Goal: Task Accomplishment & Management: Use online tool/utility

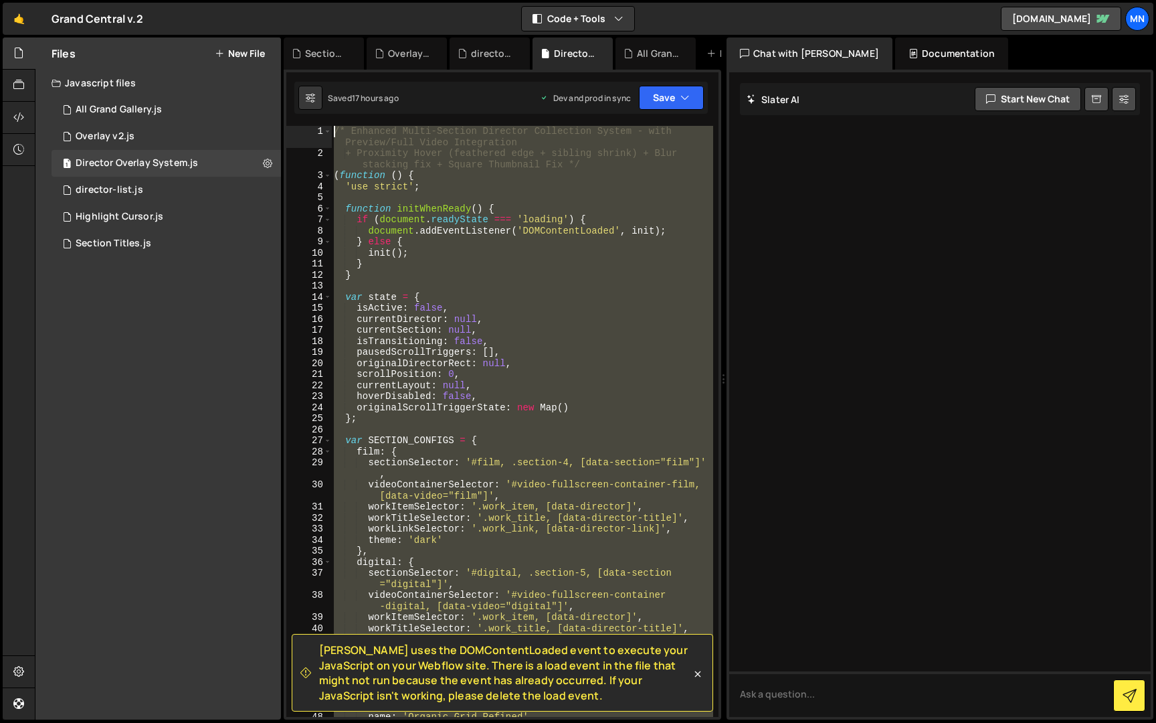
drag, startPoint x: 424, startPoint y: 565, endPoint x: 193, endPoint y: -25, distance: 633.4
click at [193, 0] on html "Projects Community Library Blog MN Projects Your Teams Invite team member Accou…" at bounding box center [578, 361] width 1156 height 723
paste textarea "})();"
type textarea "})();"
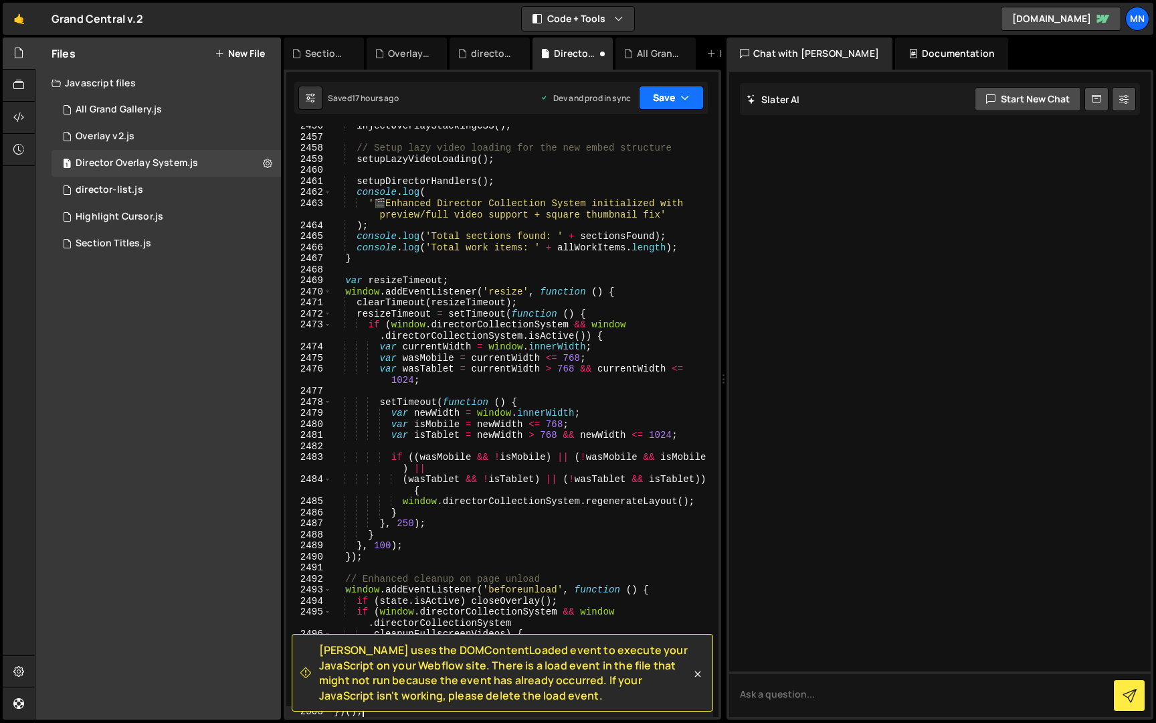
click at [670, 104] on button "Save" at bounding box center [671, 98] width 65 height 24
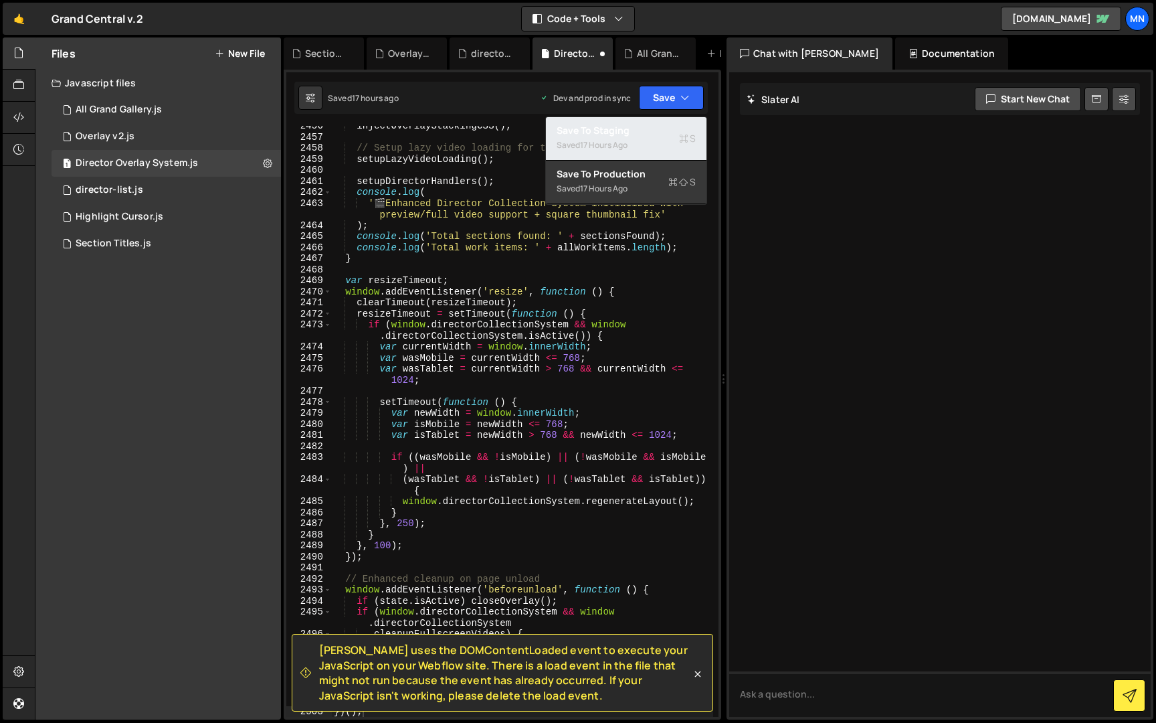
click at [654, 130] on div "Save to Staging S" at bounding box center [626, 130] width 139 height 13
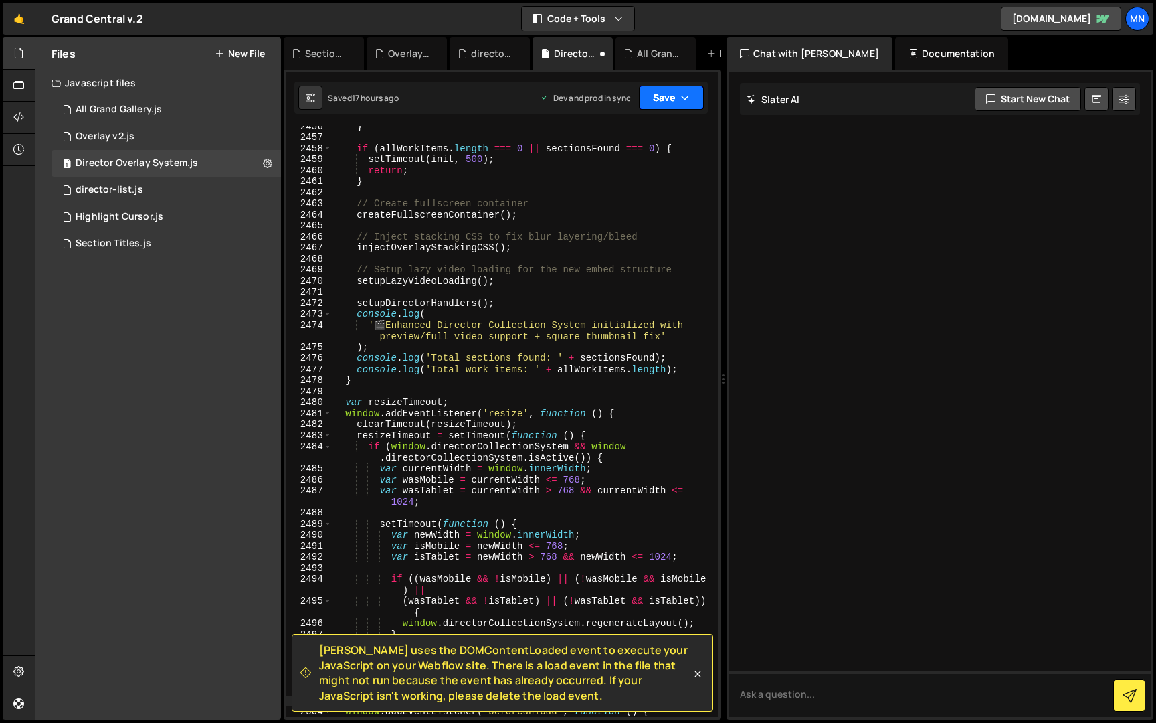
click at [675, 96] on button "Save" at bounding box center [671, 98] width 65 height 24
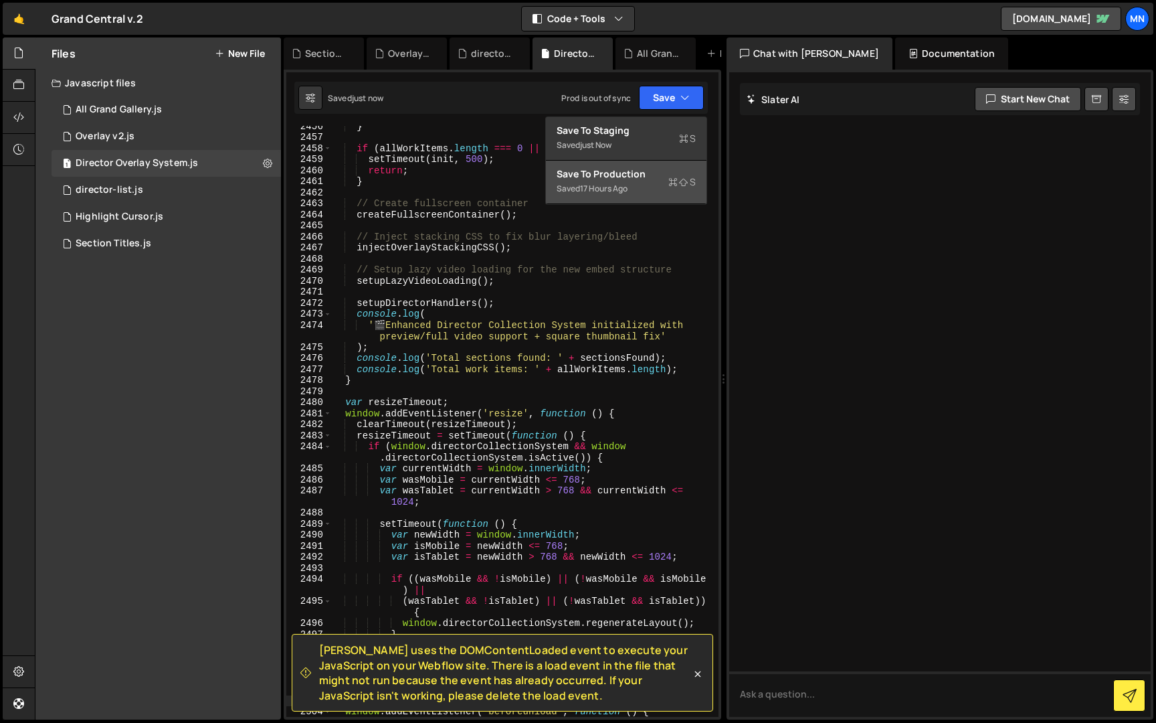
click at [646, 178] on div "Save to Production S" at bounding box center [626, 173] width 139 height 13
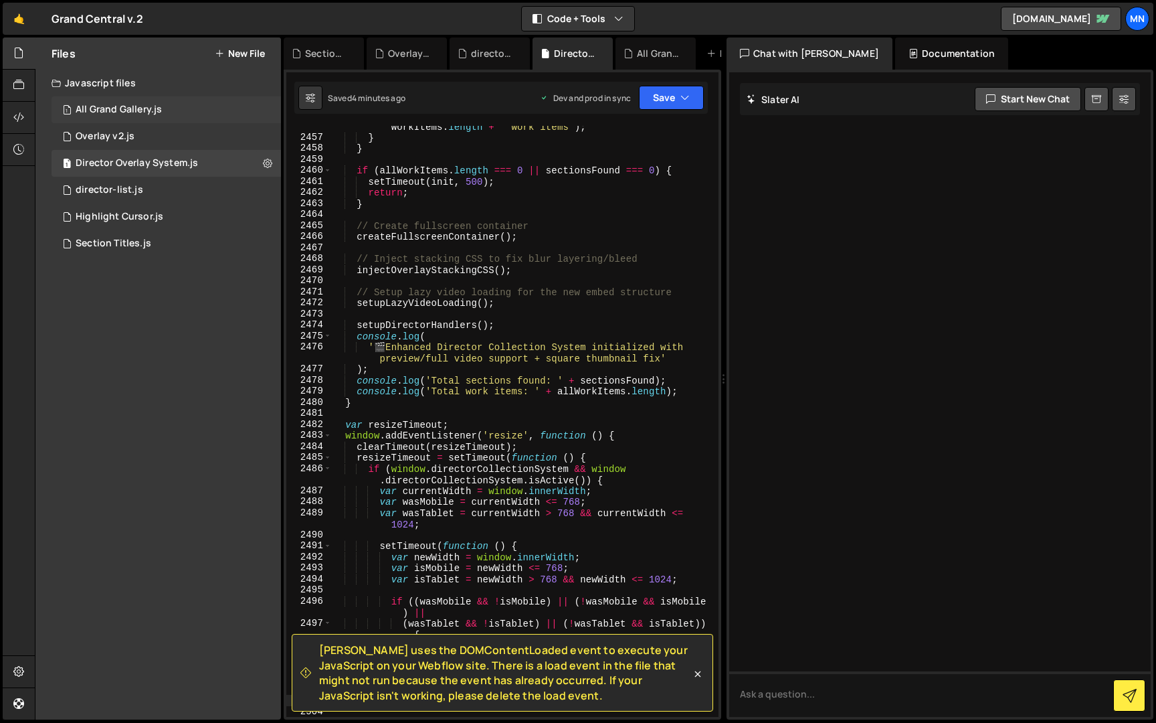
click at [121, 110] on div "All Grand Gallery.js" at bounding box center [119, 110] width 86 height 12
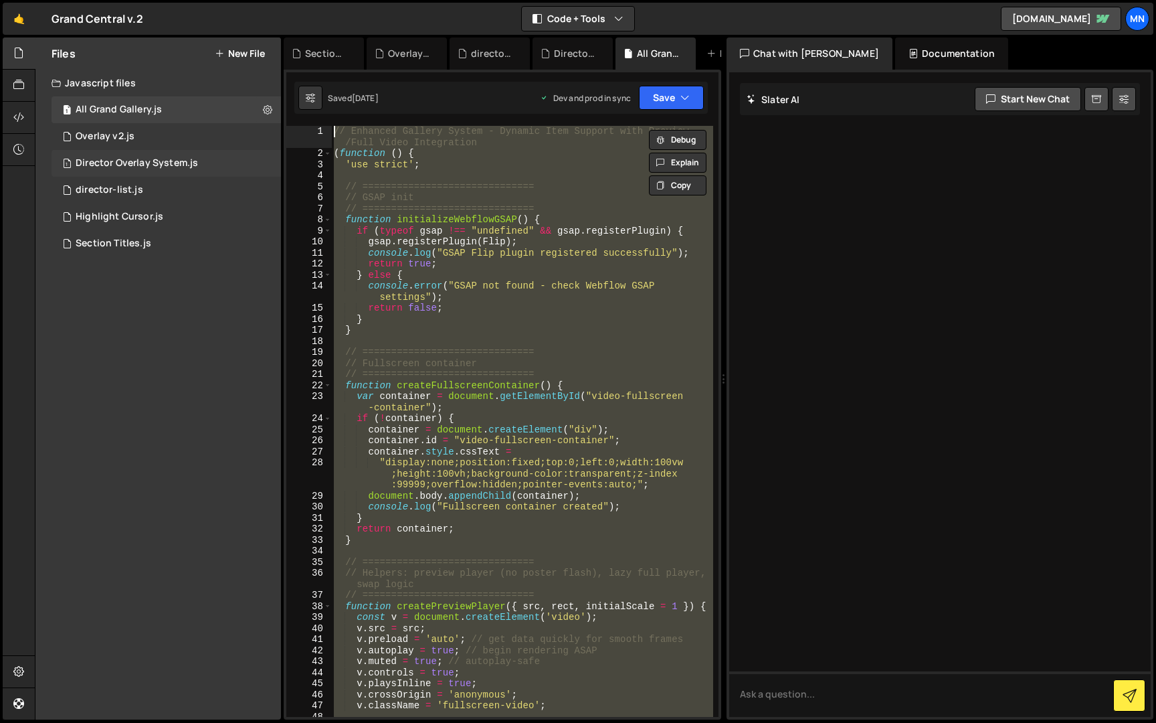
click at [114, 168] on div "Director Overlay System.js" at bounding box center [137, 163] width 122 height 12
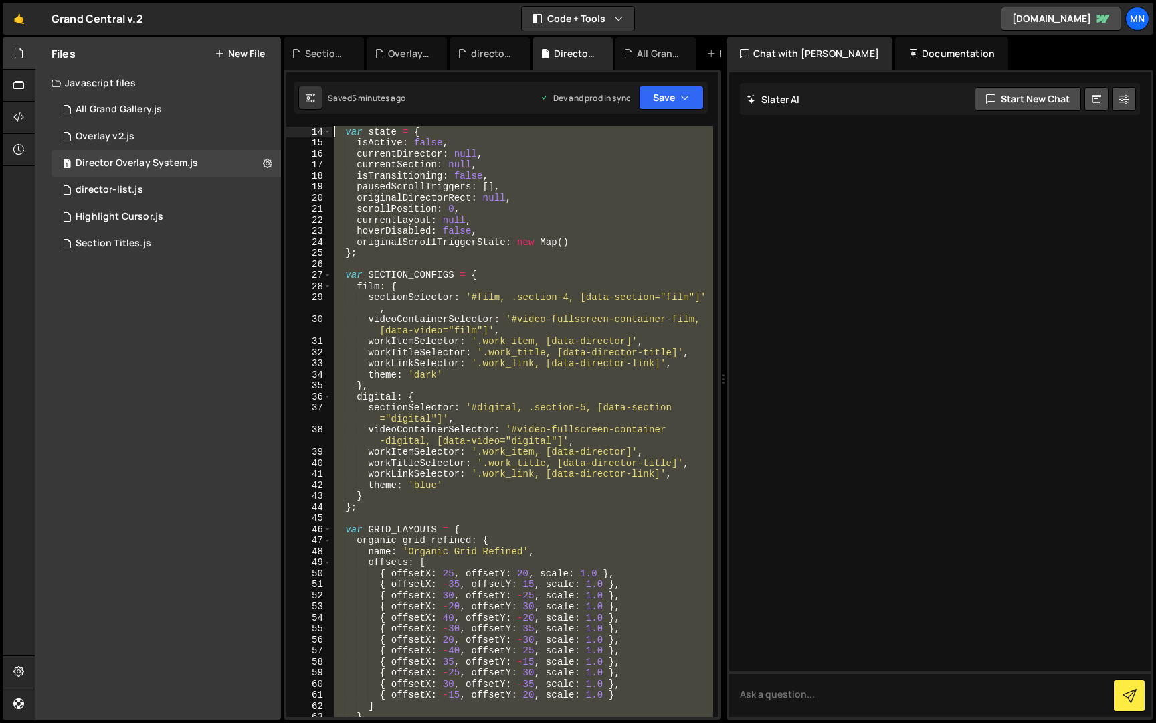
scroll to position [0, 0]
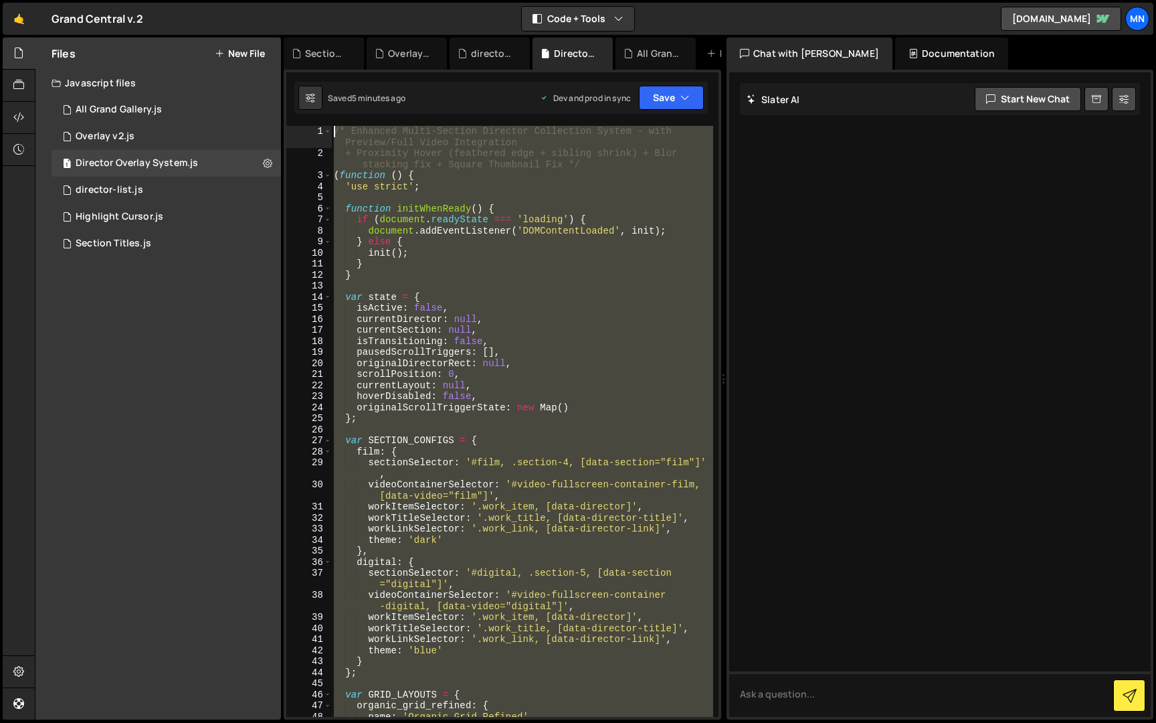
drag, startPoint x: 381, startPoint y: 646, endPoint x: 278, endPoint y: -25, distance: 679.1
click at [278, 0] on html "Projects [GEOGRAPHIC_DATA] Blog [GEOGRAPHIC_DATA] Projects Your Teams Invite te…" at bounding box center [578, 361] width 1156 height 723
paste textarea "})();"
type textarea "})();"
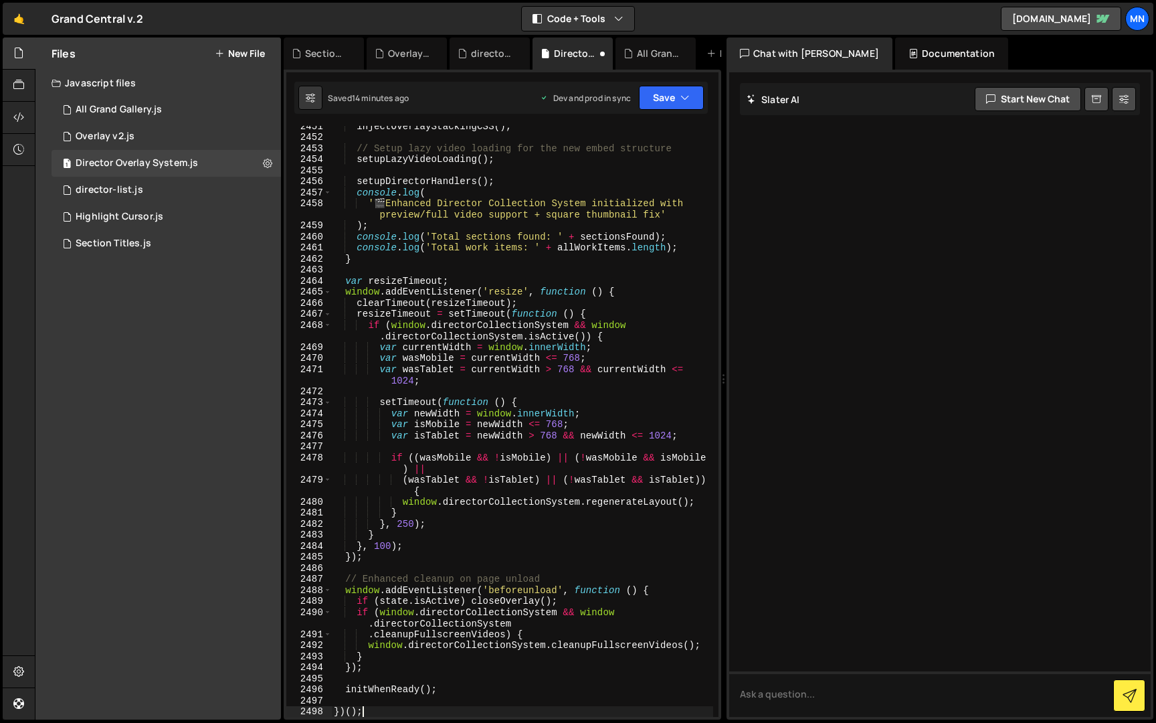
scroll to position [21338, 0]
click at [687, 98] on icon "button" at bounding box center [685, 97] width 9 height 13
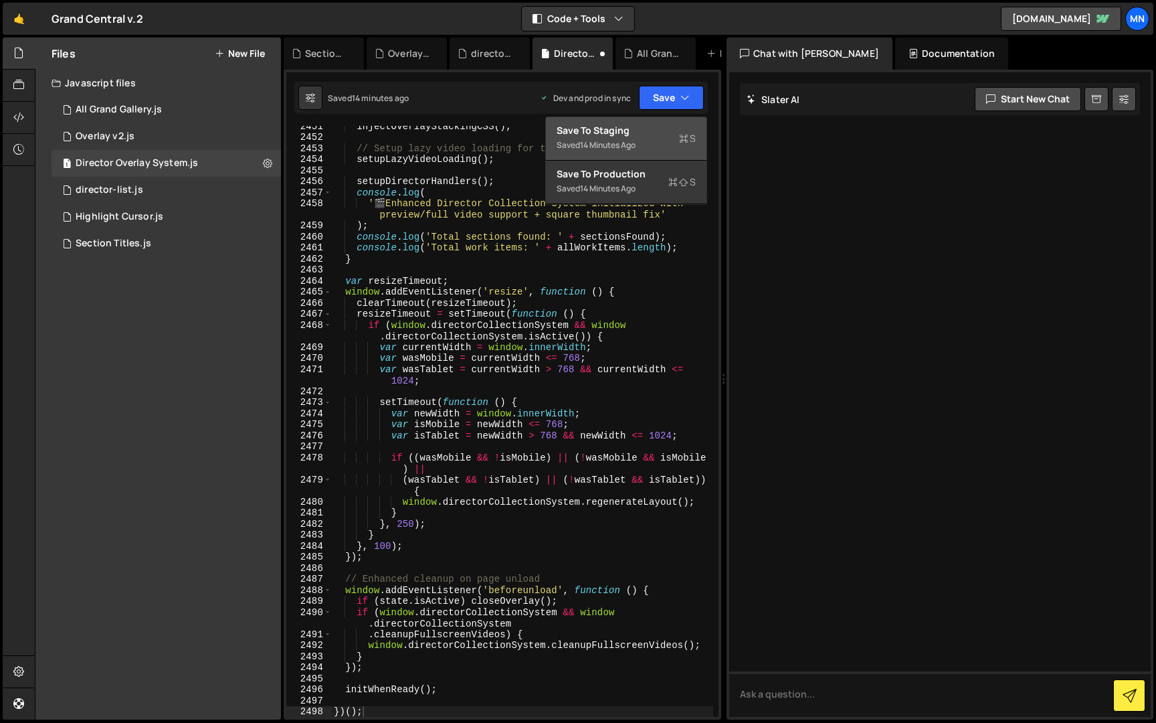
click at [665, 128] on div "Save to Staging S" at bounding box center [626, 130] width 139 height 13
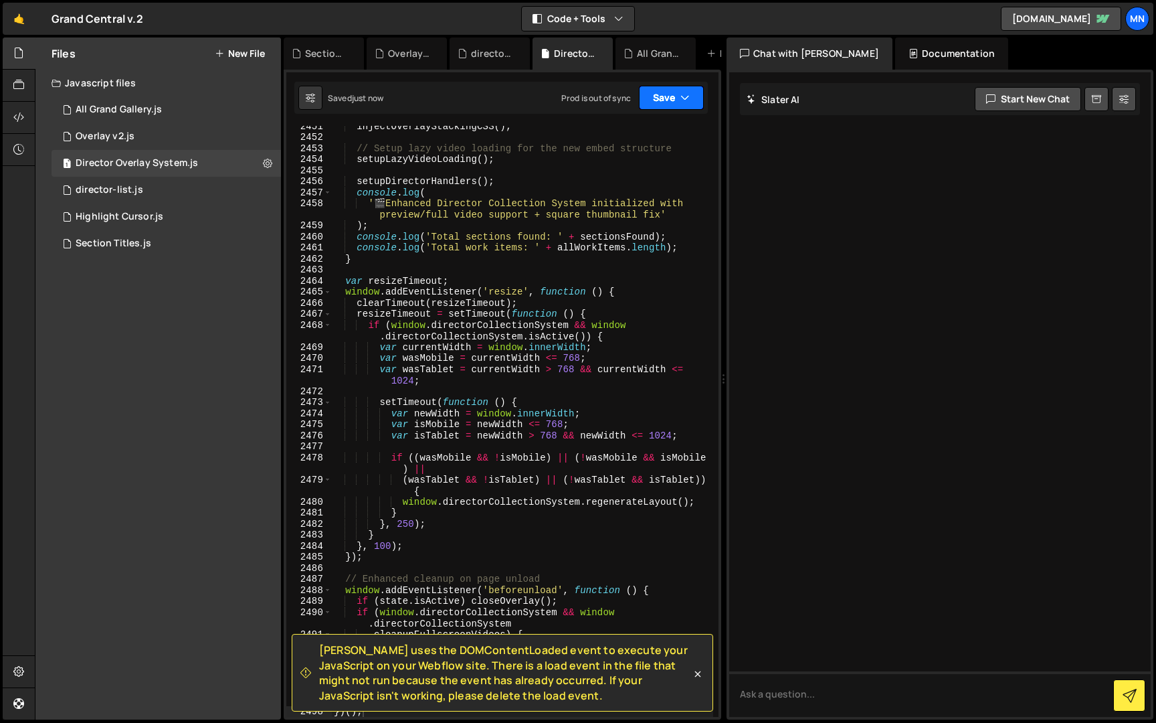
click at [677, 100] on button "Save" at bounding box center [671, 98] width 65 height 24
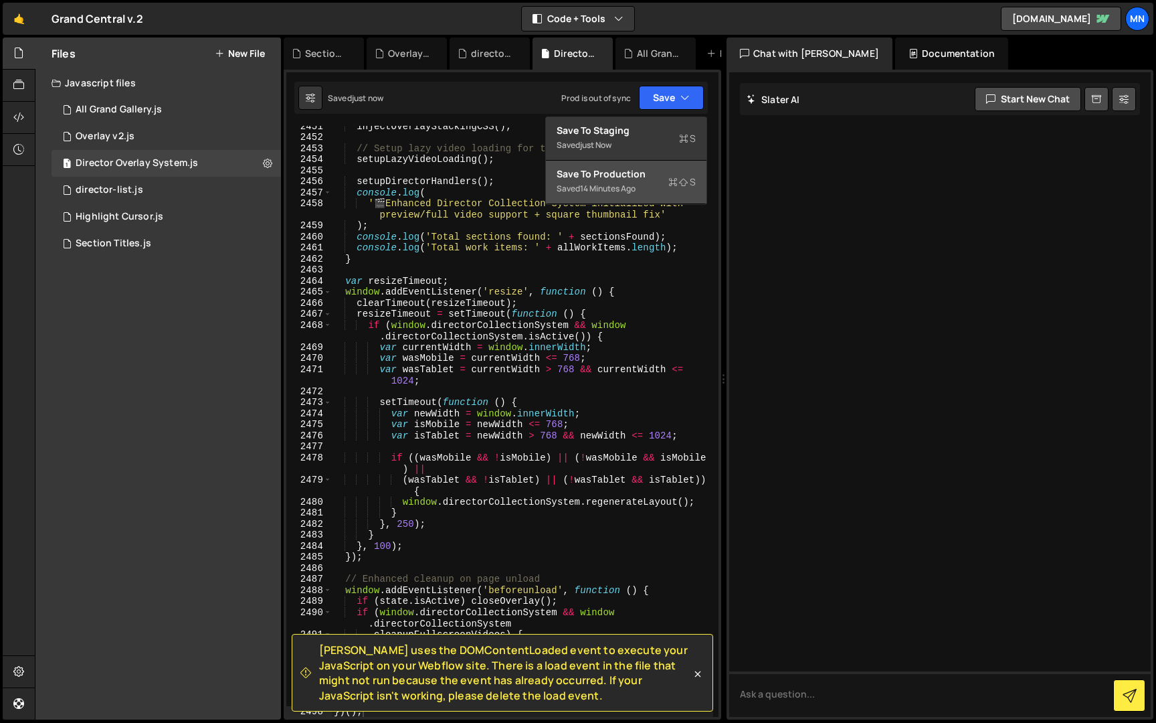
click at [644, 191] on div "Saved 14 minutes ago" at bounding box center [626, 189] width 139 height 16
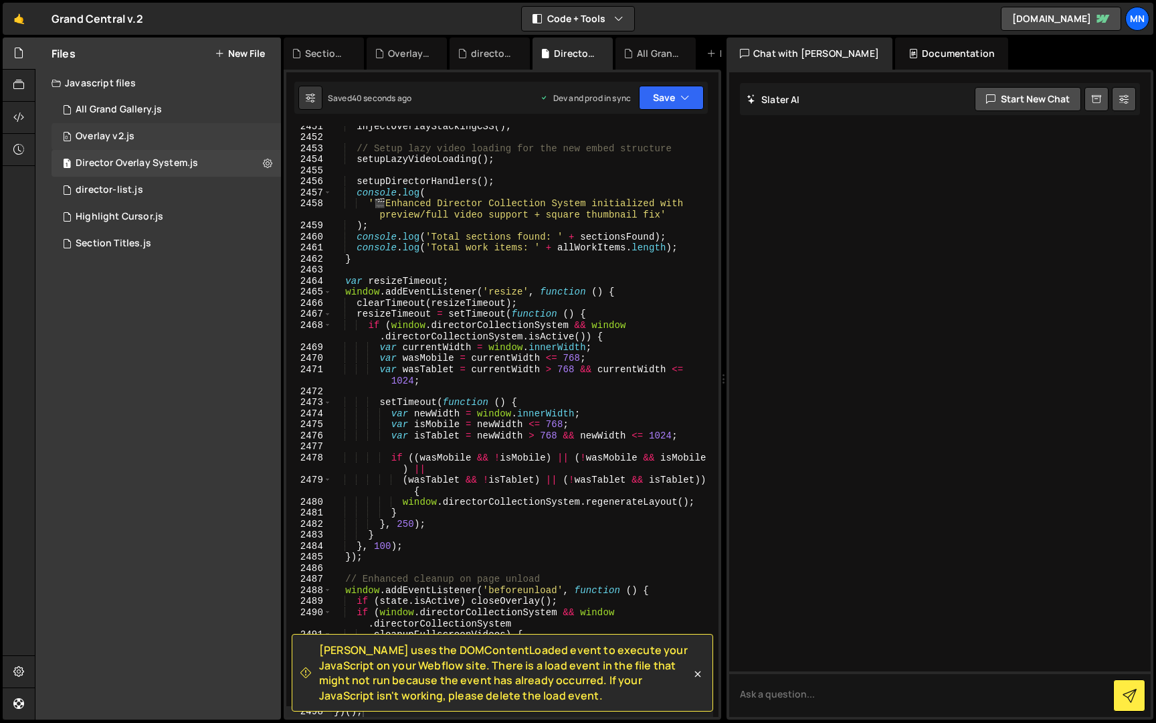
click at [107, 139] on div "Overlay v2.js" at bounding box center [105, 136] width 59 height 12
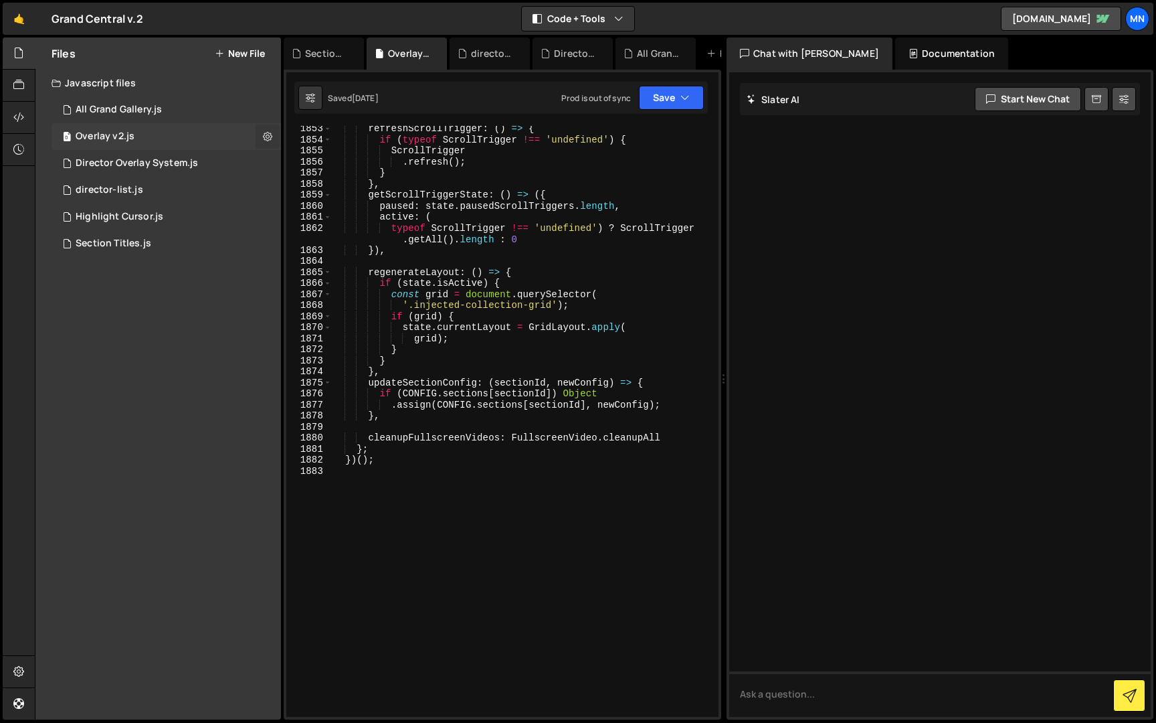
click at [270, 135] on icon at bounding box center [267, 136] width 9 height 13
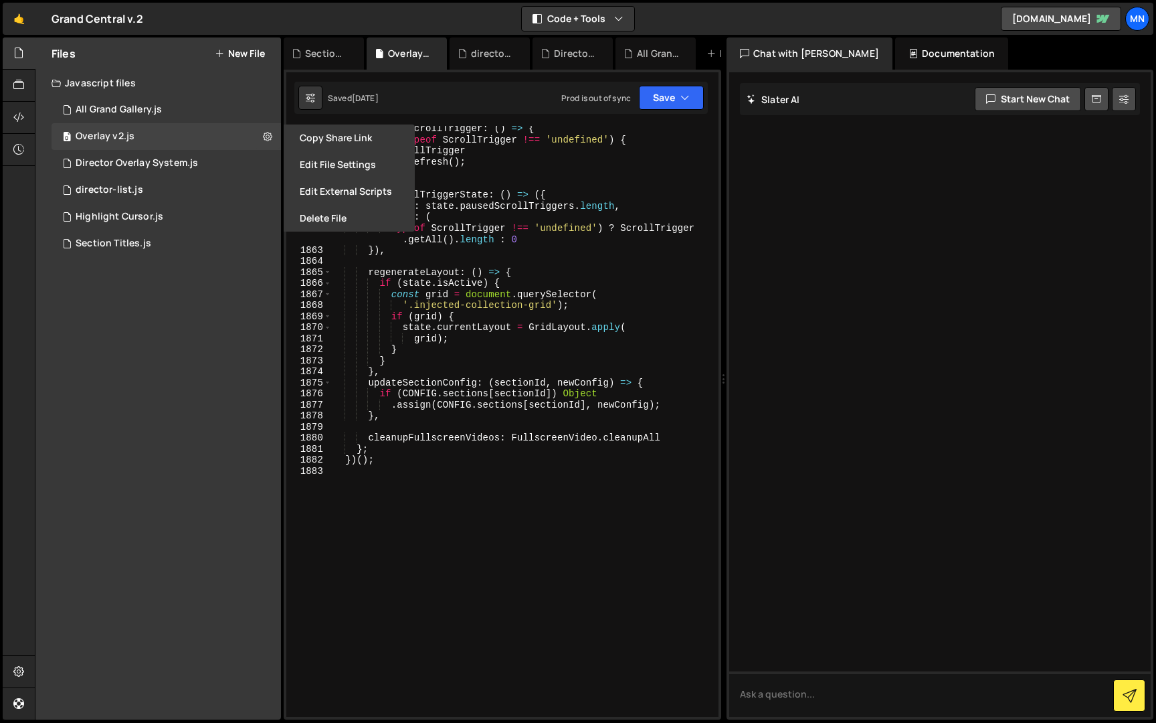
click at [474, 557] on div "refreshScrollTrigger : ( ) => { if ( typeof ScrollTrigger !== 'undefined' ) { S…" at bounding box center [522, 429] width 382 height 613
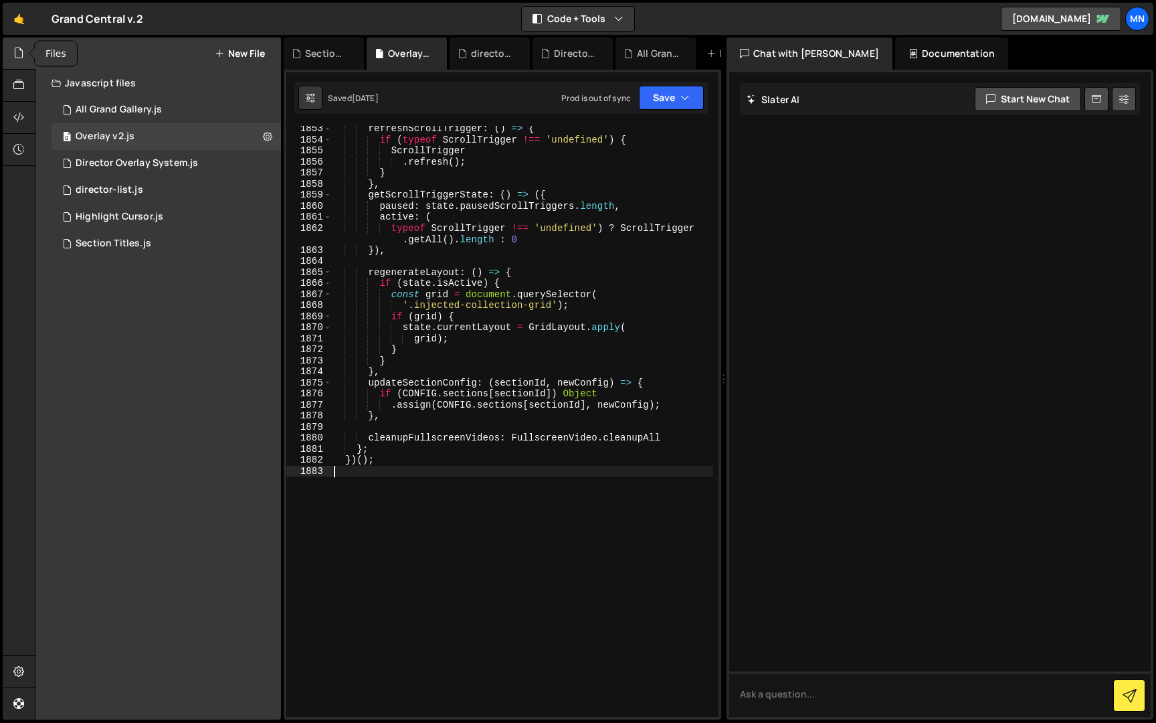
click at [21, 55] on icon at bounding box center [18, 53] width 11 height 15
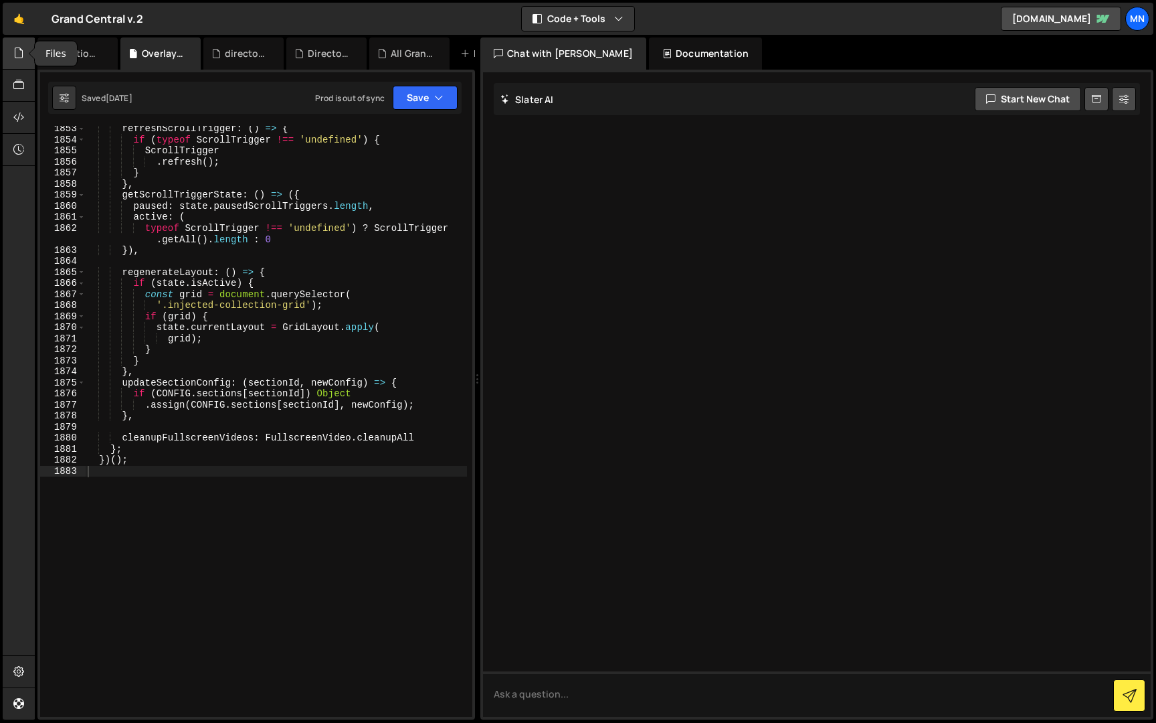
click at [21, 55] on icon at bounding box center [18, 53] width 11 height 15
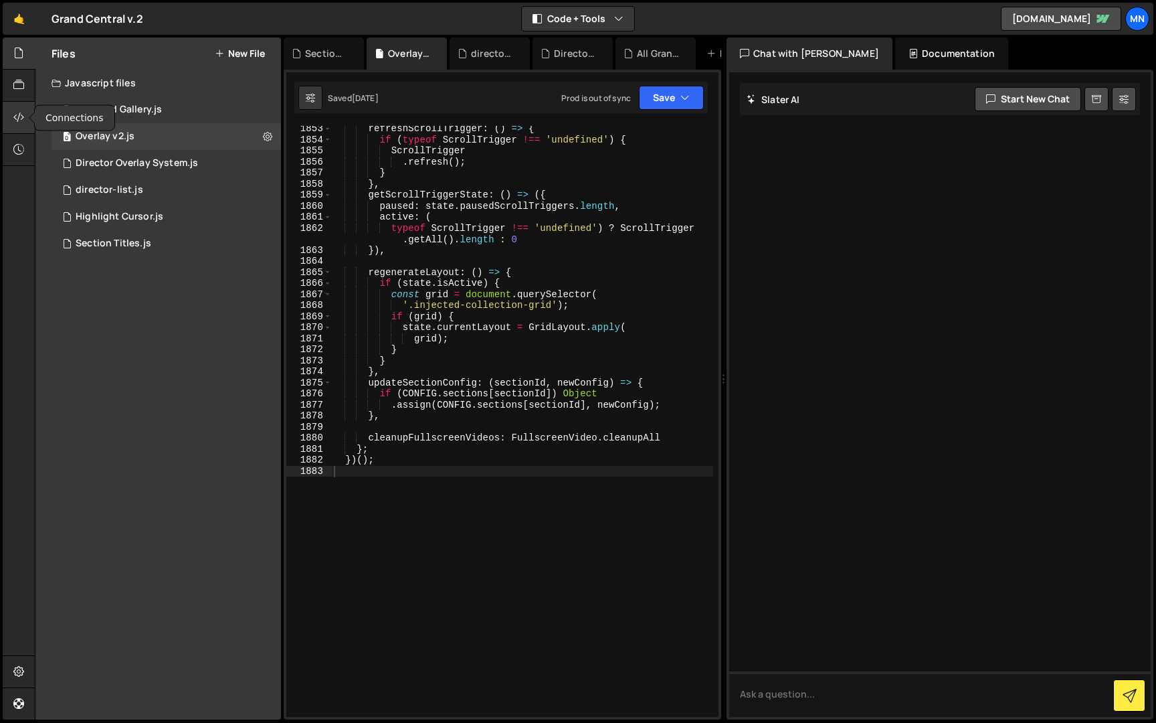
click at [20, 121] on icon at bounding box center [18, 117] width 11 height 15
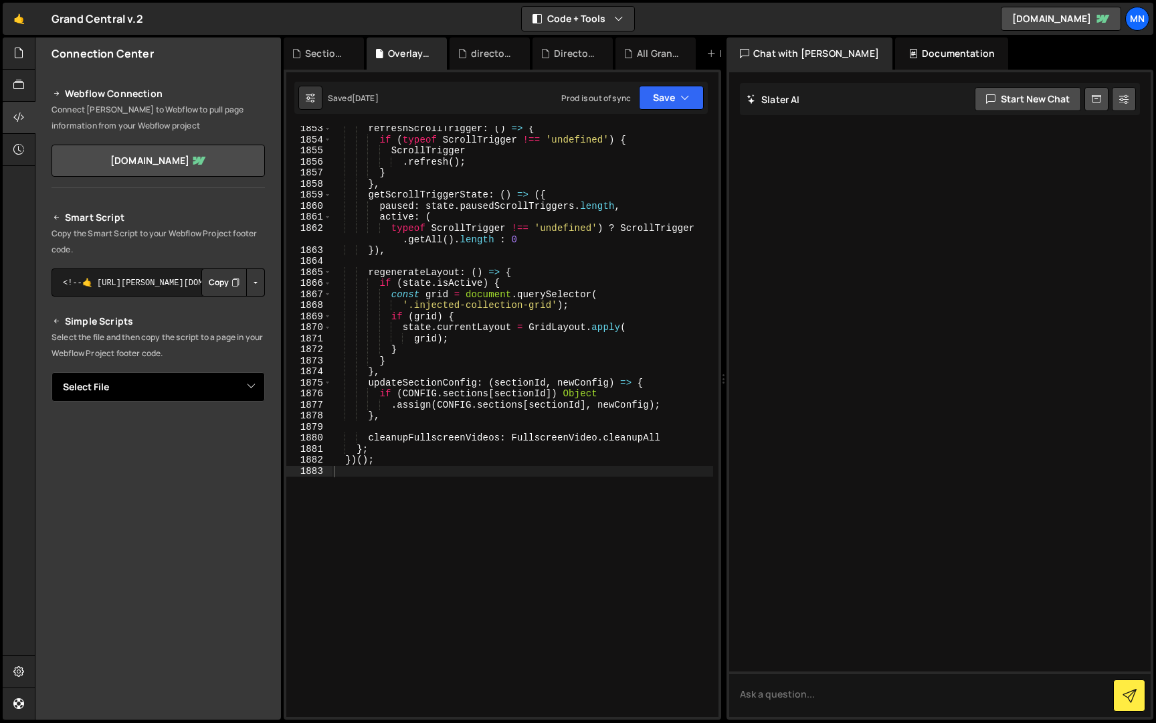
click at [255, 391] on select "Select File All Grand Gallery.js Overlay v2.js Director Overlay System.js direc…" at bounding box center [158, 386] width 213 height 29
click at [52, 372] on select "Select File All Grand Gallery.js Overlay v2.js Director Overlay System.js direc…" at bounding box center [158, 386] width 213 height 29
click at [254, 430] on button "Button group with nested dropdown" at bounding box center [255, 432] width 19 height 28
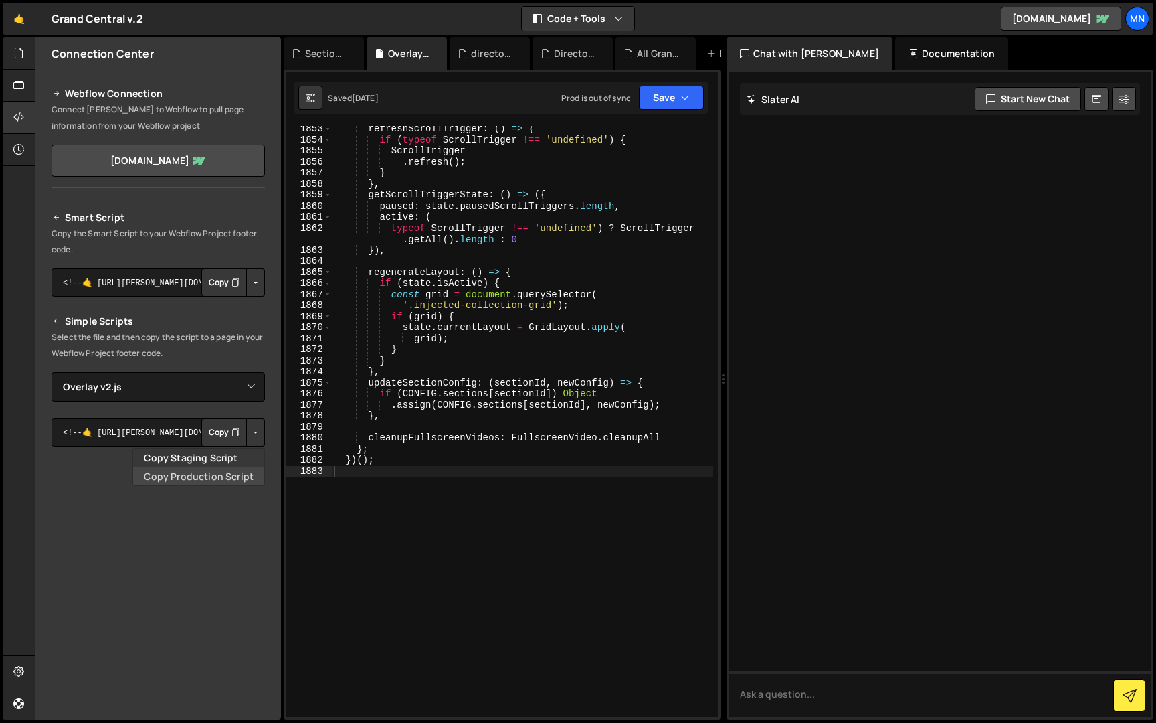
click at [234, 476] on link "Copy Production Script" at bounding box center [198, 476] width 131 height 19
click at [242, 389] on select "Select File All Grand Gallery.js Overlay v2.js Director Overlay System.js direc…" at bounding box center [158, 386] width 213 height 29
select select "42891"
click at [52, 372] on select "Select File All Grand Gallery.js Overlay v2.js Director Overlay System.js direc…" at bounding box center [158, 386] width 213 height 29
drag, startPoint x: 249, startPoint y: 430, endPoint x: 256, endPoint y: 452, distance: 23.1
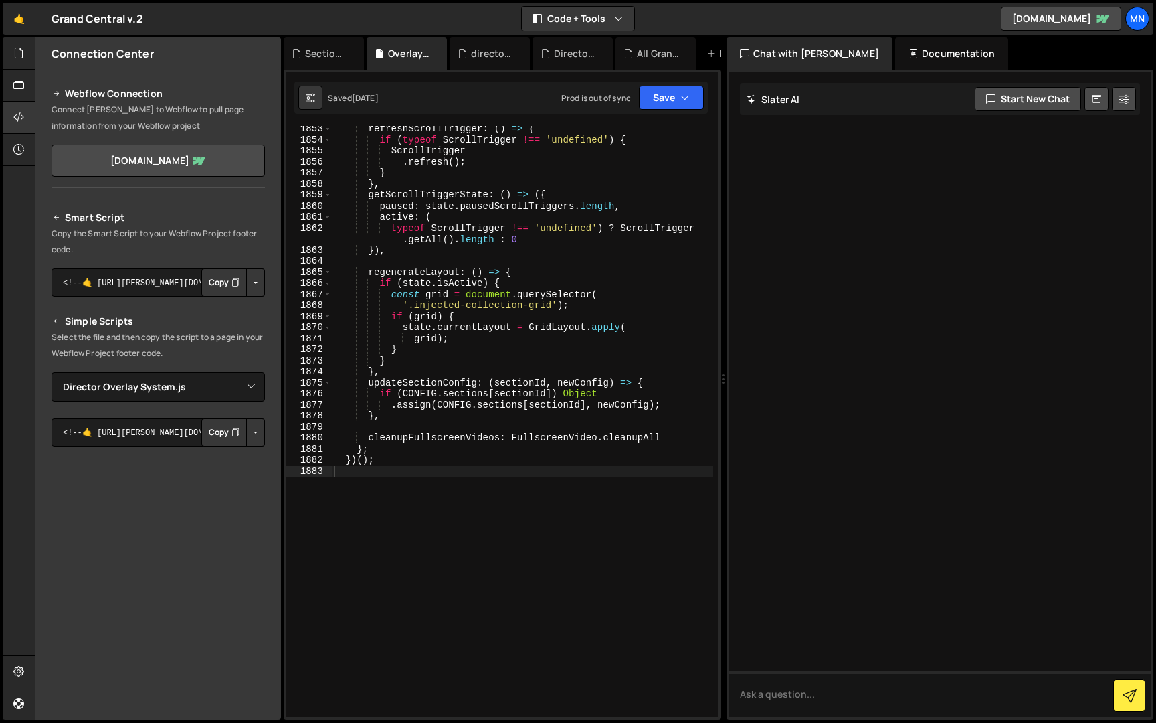
click at [249, 430] on button "Button group with nested dropdown" at bounding box center [255, 432] width 19 height 28
click at [243, 475] on link "Copy Production Script" at bounding box center [198, 476] width 131 height 19
click at [21, 55] on icon at bounding box center [18, 53] width 11 height 15
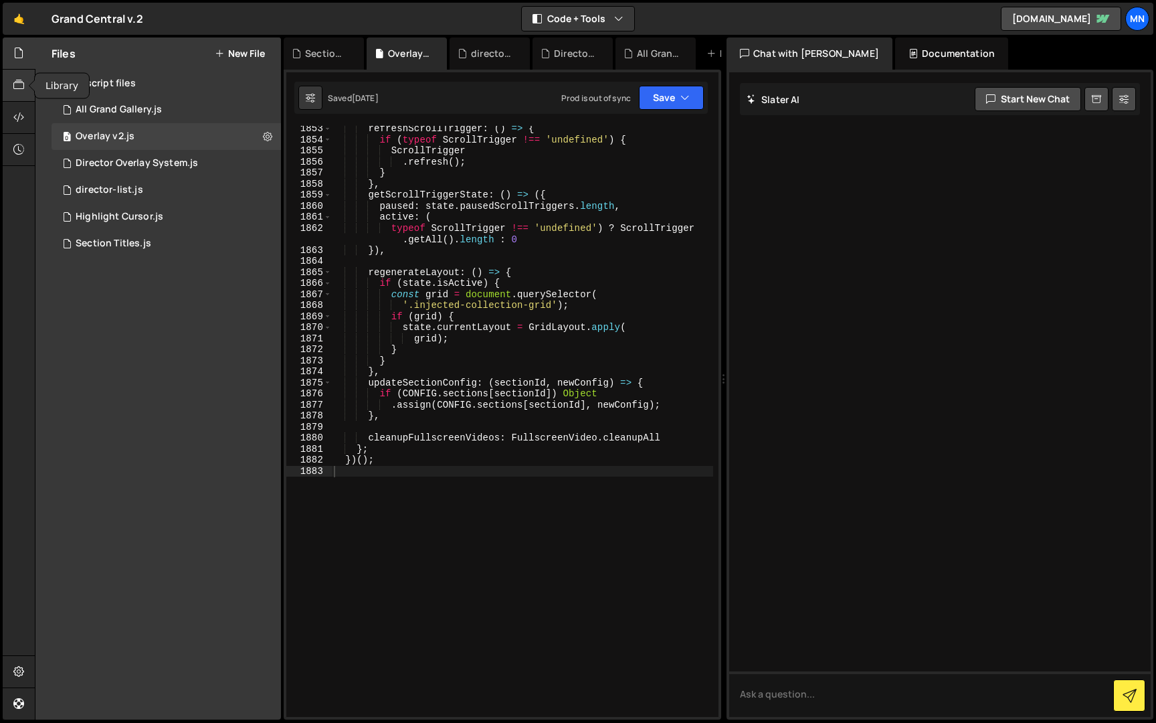
click at [22, 80] on icon at bounding box center [18, 85] width 11 height 15
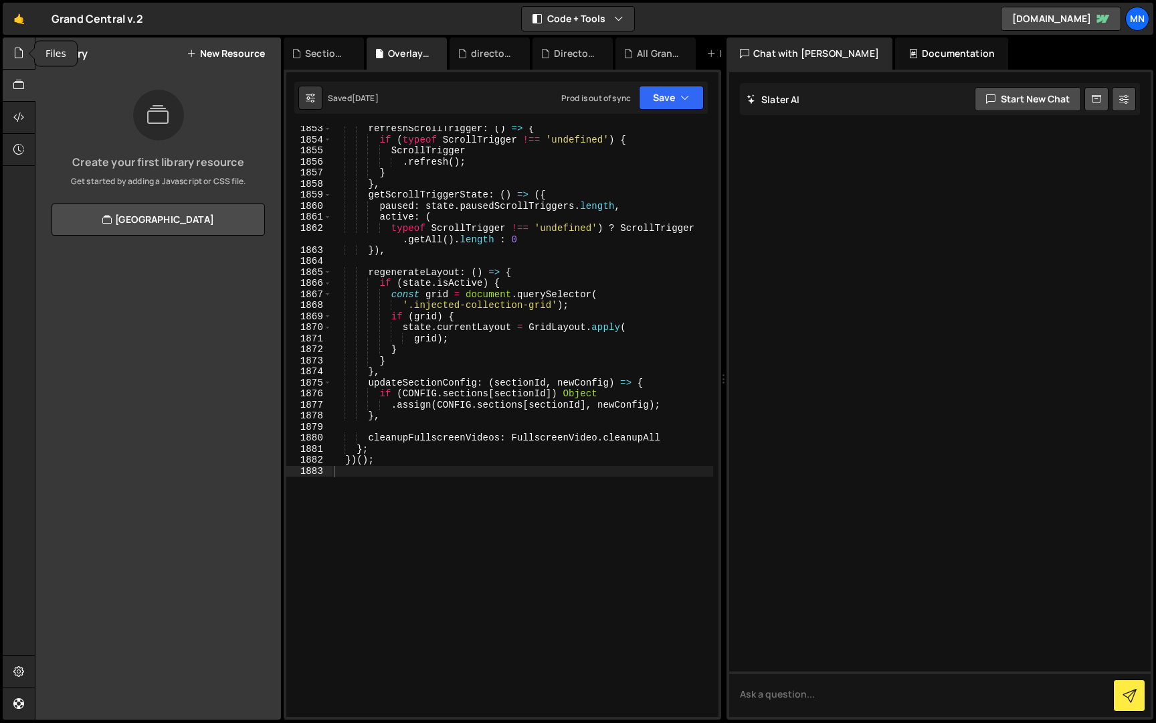
click at [22, 46] on icon at bounding box center [18, 53] width 11 height 15
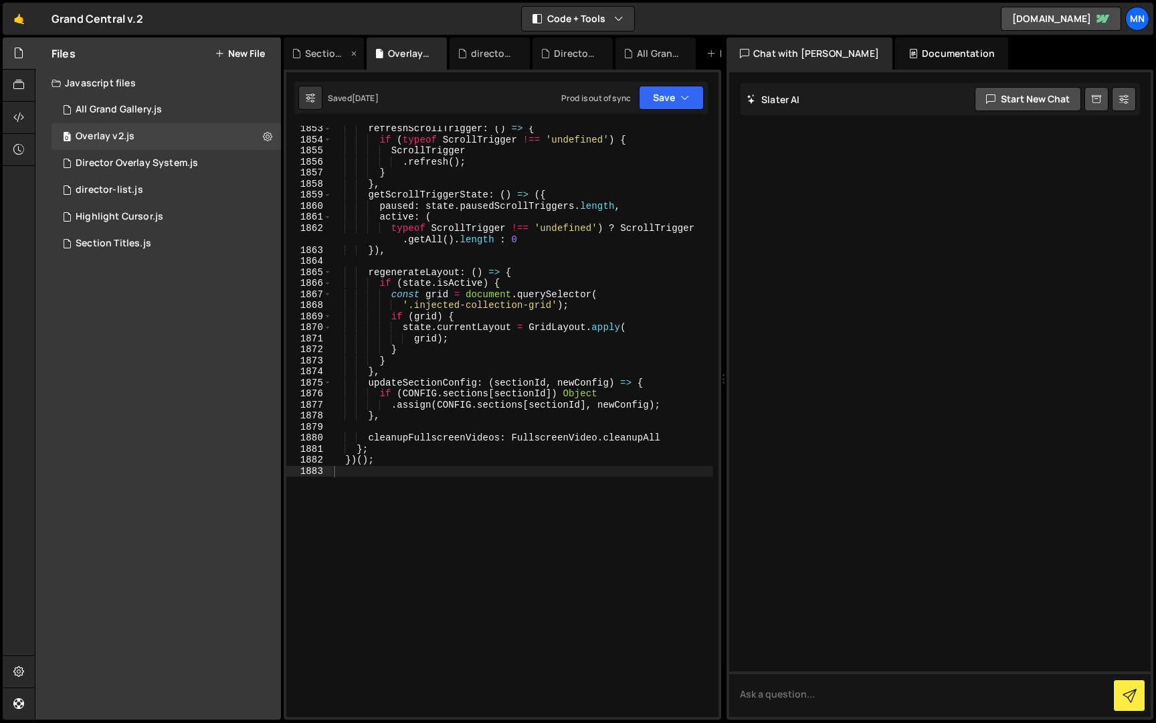
click at [324, 45] on div "Section Titles.js" at bounding box center [324, 53] width 80 height 32
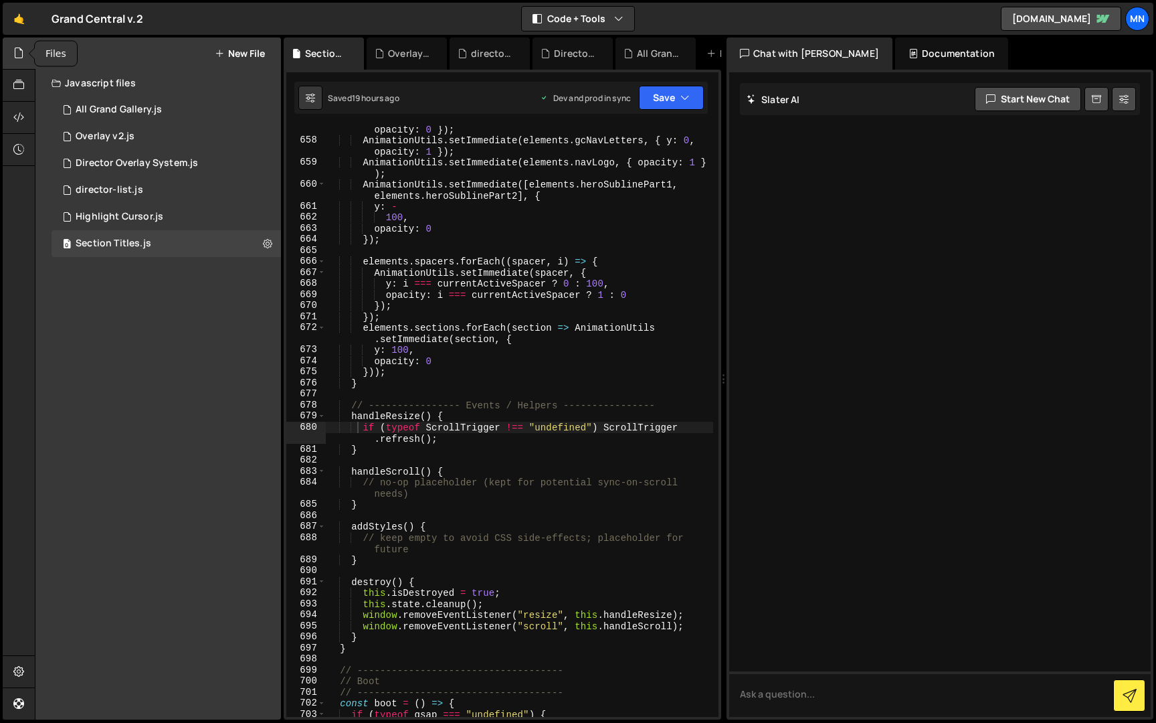
click at [17, 57] on icon at bounding box center [18, 53] width 11 height 15
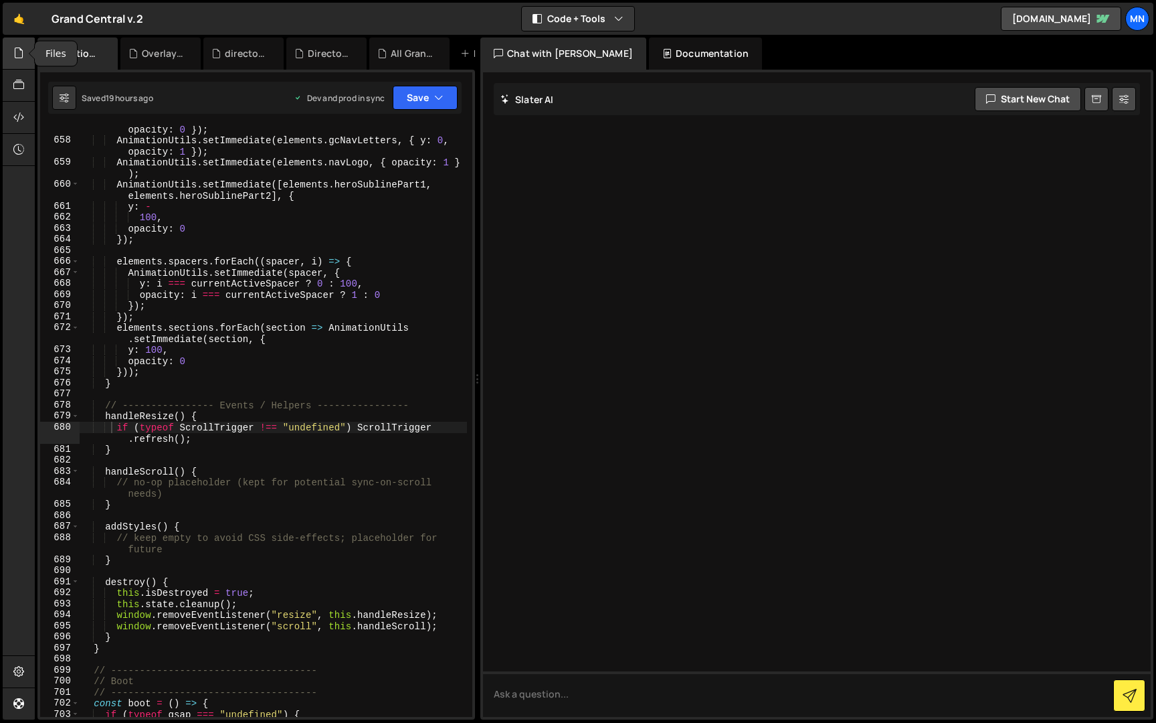
click at [19, 57] on icon at bounding box center [18, 53] width 11 height 15
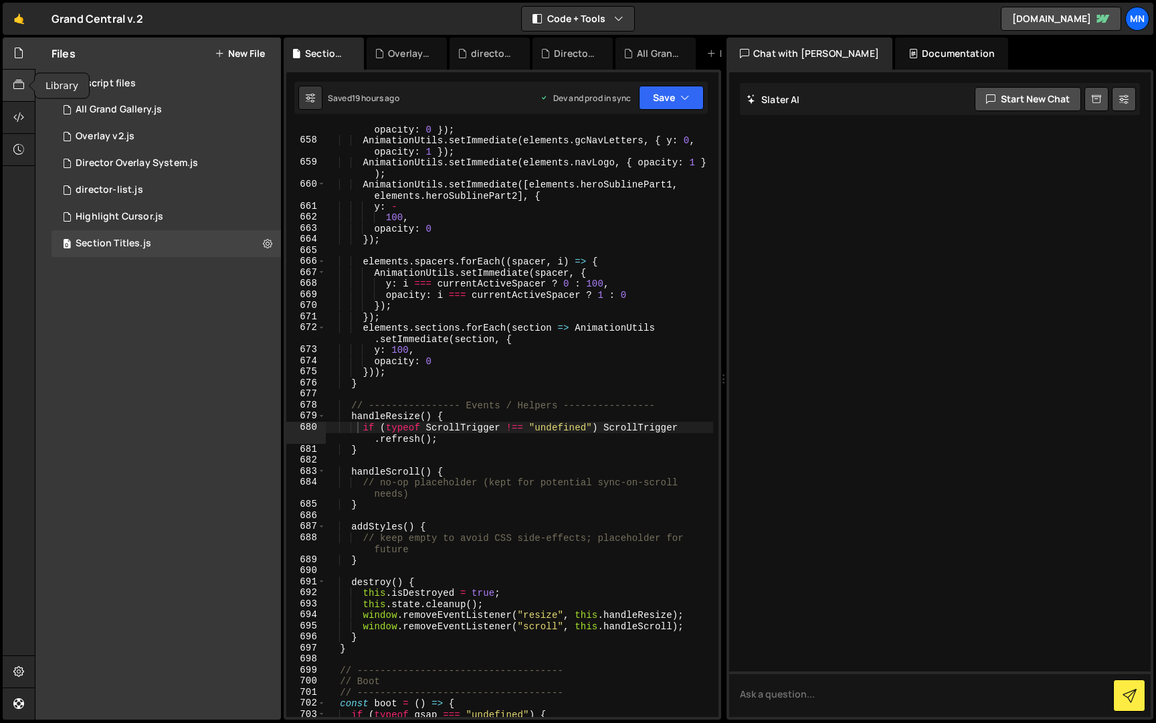
click at [25, 86] on div at bounding box center [19, 86] width 33 height 32
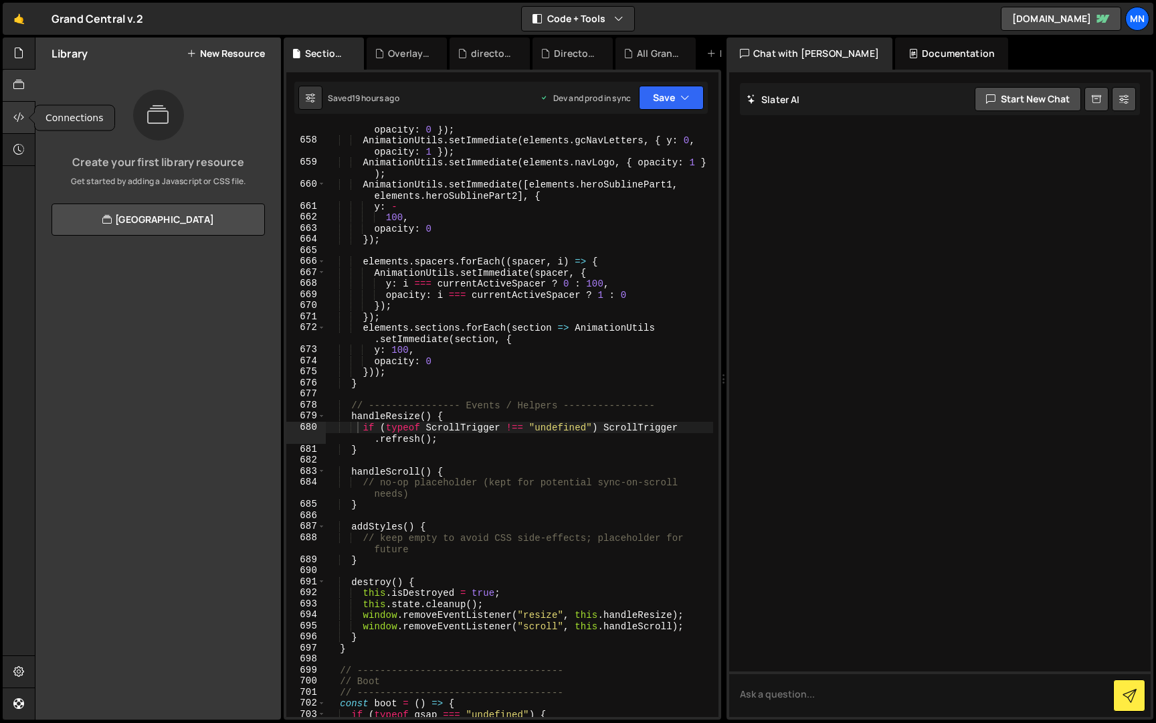
drag, startPoint x: 17, startPoint y: 117, endPoint x: 18, endPoint y: 124, distance: 6.8
click at [17, 118] on icon at bounding box center [18, 117] width 11 height 15
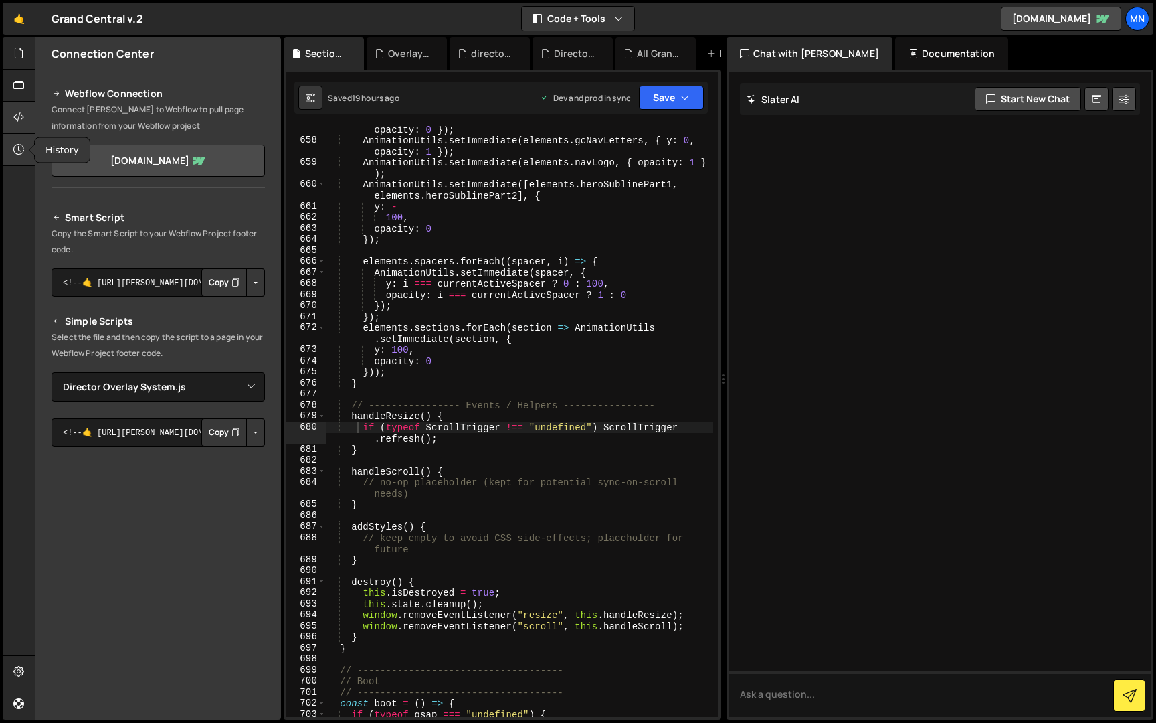
click at [17, 150] on icon at bounding box center [18, 149] width 11 height 15
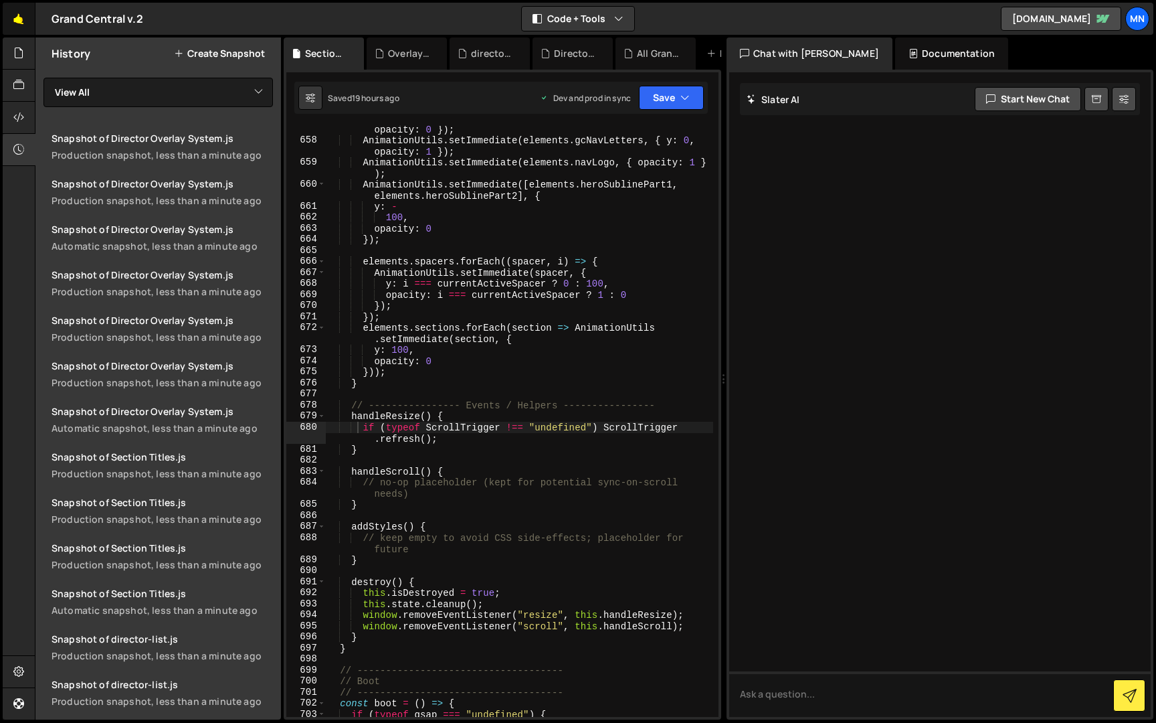
click at [18, 20] on link "🤙" at bounding box center [19, 19] width 33 height 32
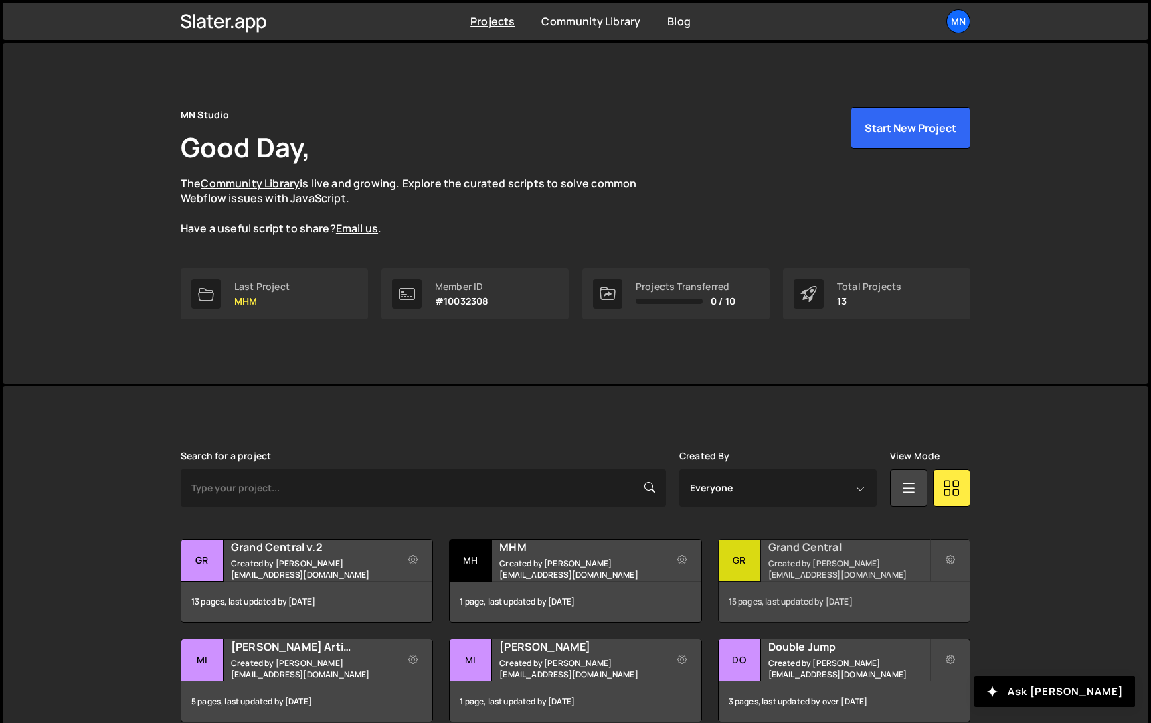
click at [811, 549] on h2 "Grand Central" at bounding box center [848, 546] width 161 height 15
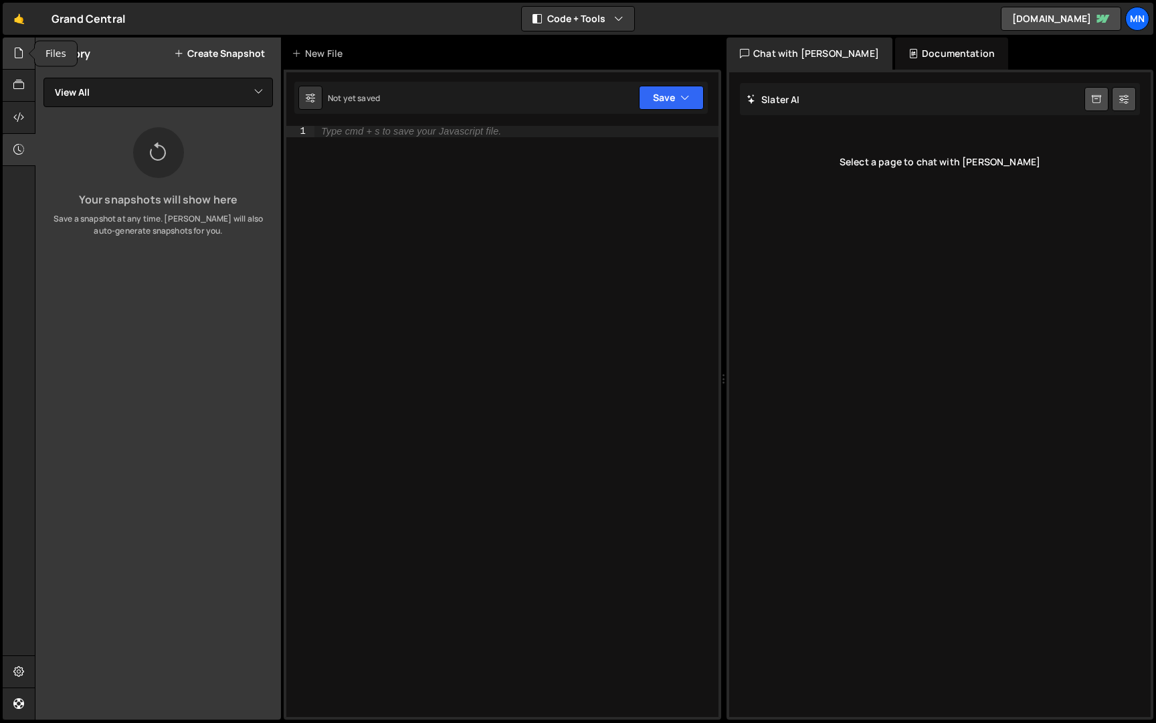
click at [12, 56] on div at bounding box center [19, 53] width 33 height 32
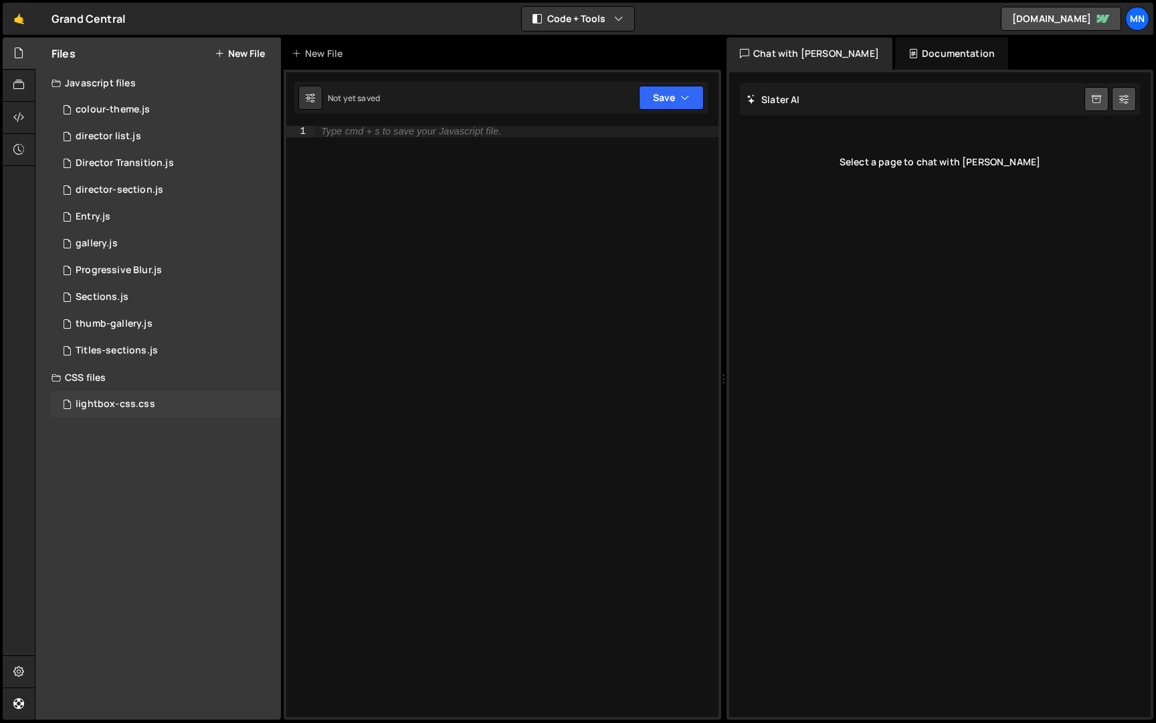
click at [108, 406] on div "lightbox-css.css" at bounding box center [116, 404] width 80 height 12
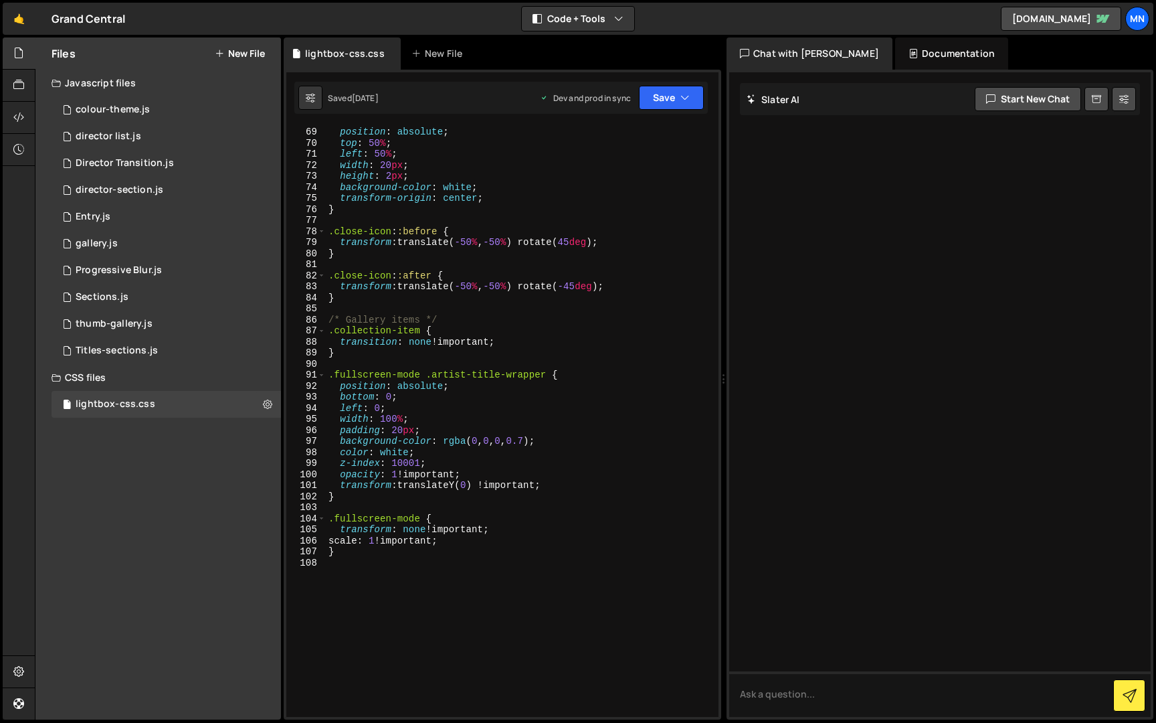
scroll to position [752, 0]
click at [272, 402] on button at bounding box center [268, 404] width 24 height 24
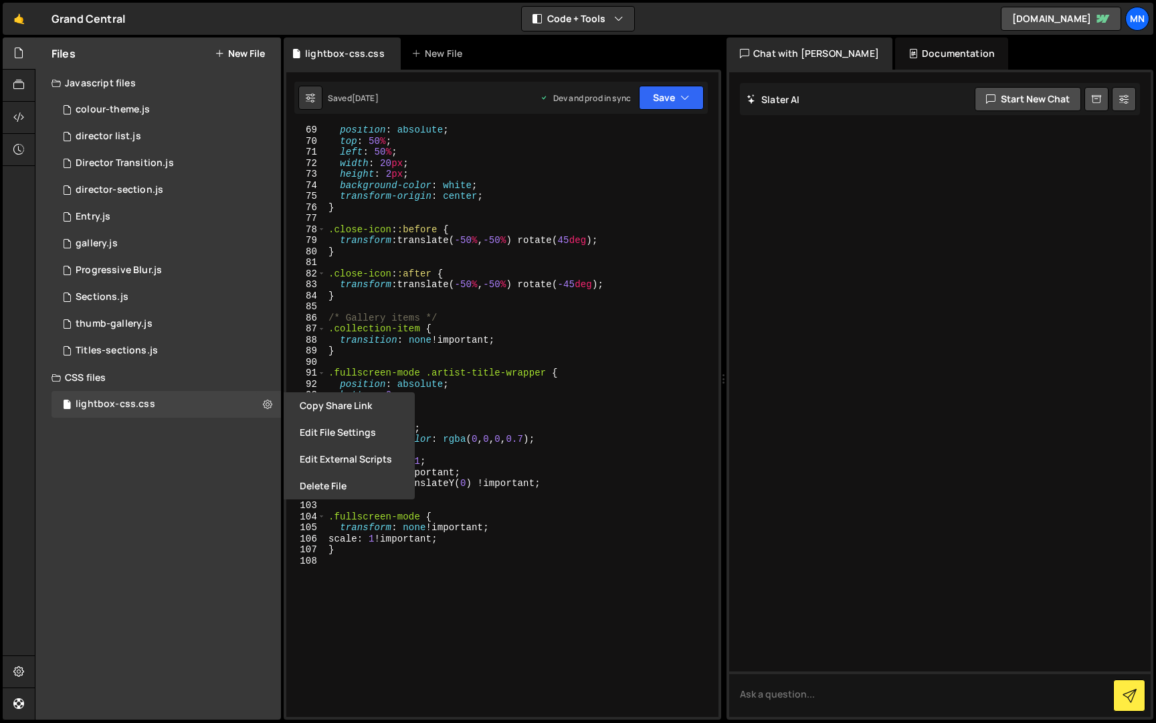
click at [258, 437] on div "Files New File Javascript files 1 colour-theme.js 0 1 director list.js 0 1 Dire…" at bounding box center [158, 378] width 246 height 682
click at [214, 468] on div "Files New File Javascript files 1 colour-theme.js 0 1 director list.js 0 1 Dire…" at bounding box center [158, 378] width 246 height 682
click at [23, 116] on icon at bounding box center [18, 117] width 11 height 15
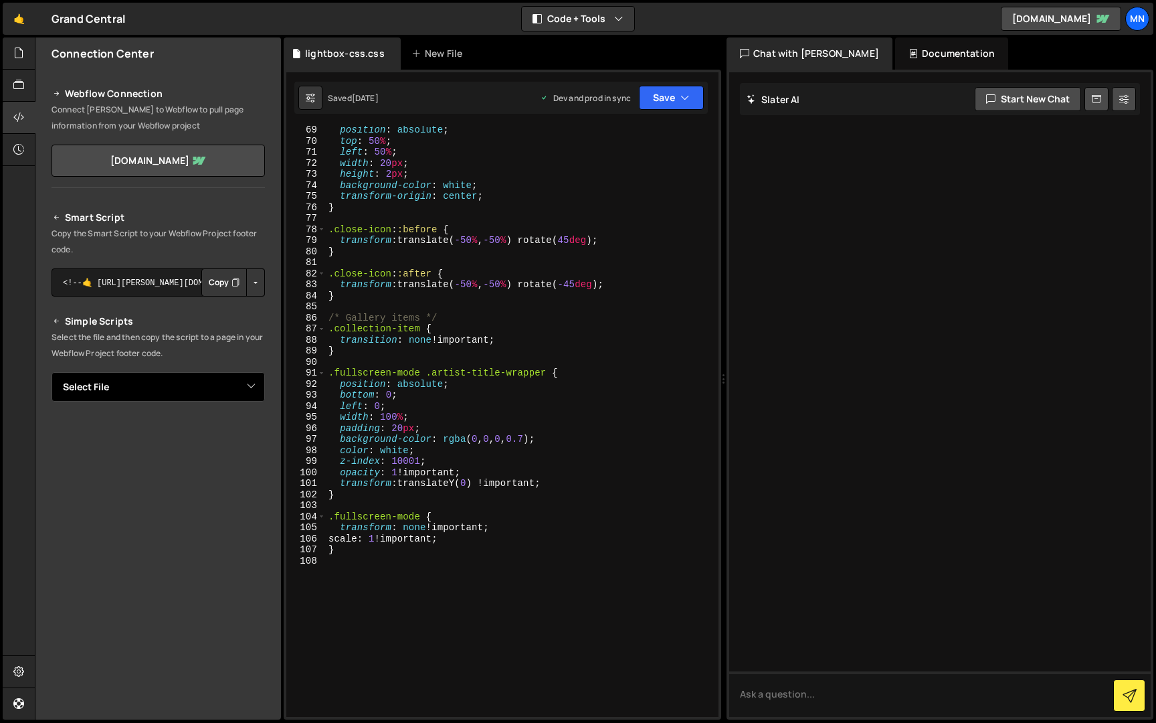
click at [256, 384] on select "Select File colour-theme.js director list.js Director Transition.js director-se…" at bounding box center [158, 386] width 213 height 29
click at [243, 385] on select "Select File colour-theme.js director list.js Director Transition.js director-se…" at bounding box center [158, 386] width 213 height 29
select select "39884"
click at [52, 372] on select "Select File colour-theme.js director list.js Director Transition.js director-se…" at bounding box center [158, 386] width 213 height 29
click at [254, 424] on button "Button group with nested dropdown" at bounding box center [255, 432] width 19 height 28
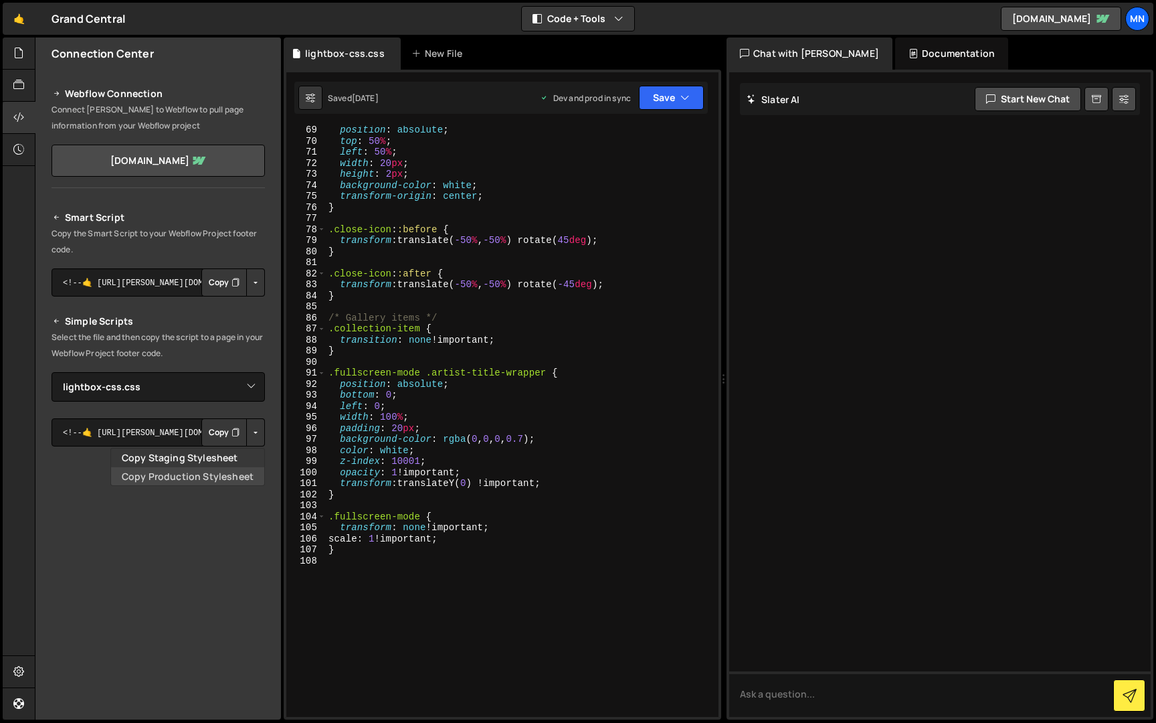
click at [244, 474] on link "Copy Production Stylesheet" at bounding box center [187, 476] width 153 height 19
click at [23, 19] on link "🤙" at bounding box center [19, 19] width 33 height 32
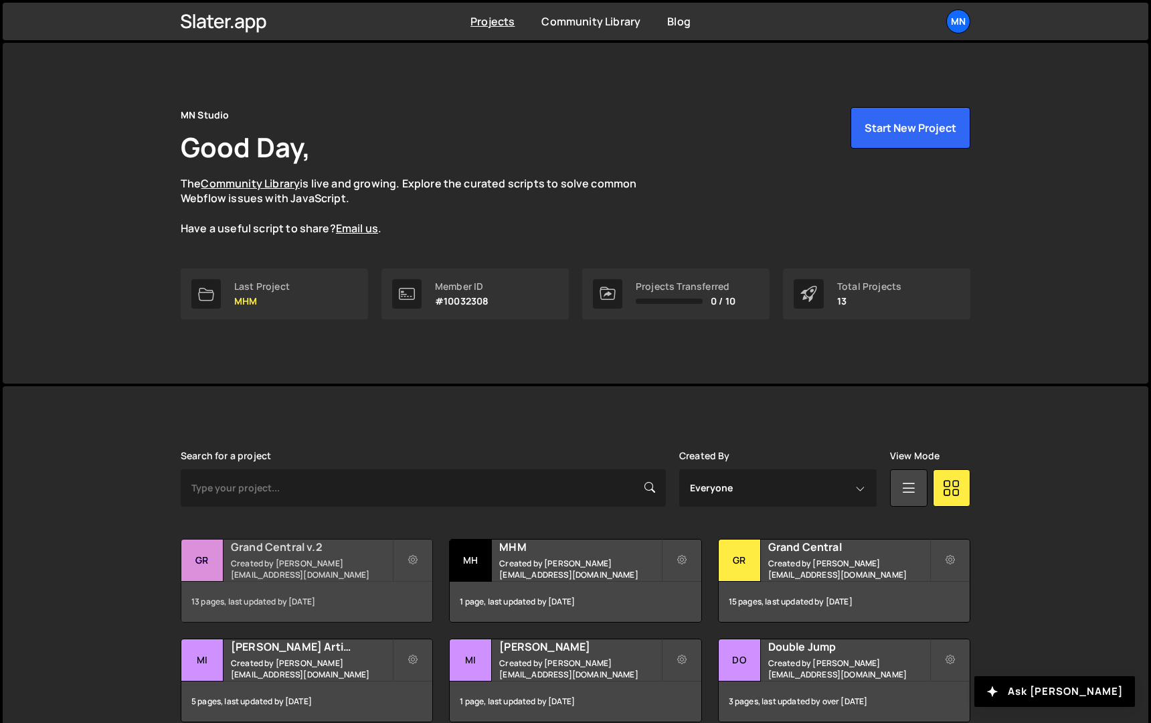
click at [300, 553] on h2 "Grand Central v.2" at bounding box center [311, 546] width 161 height 15
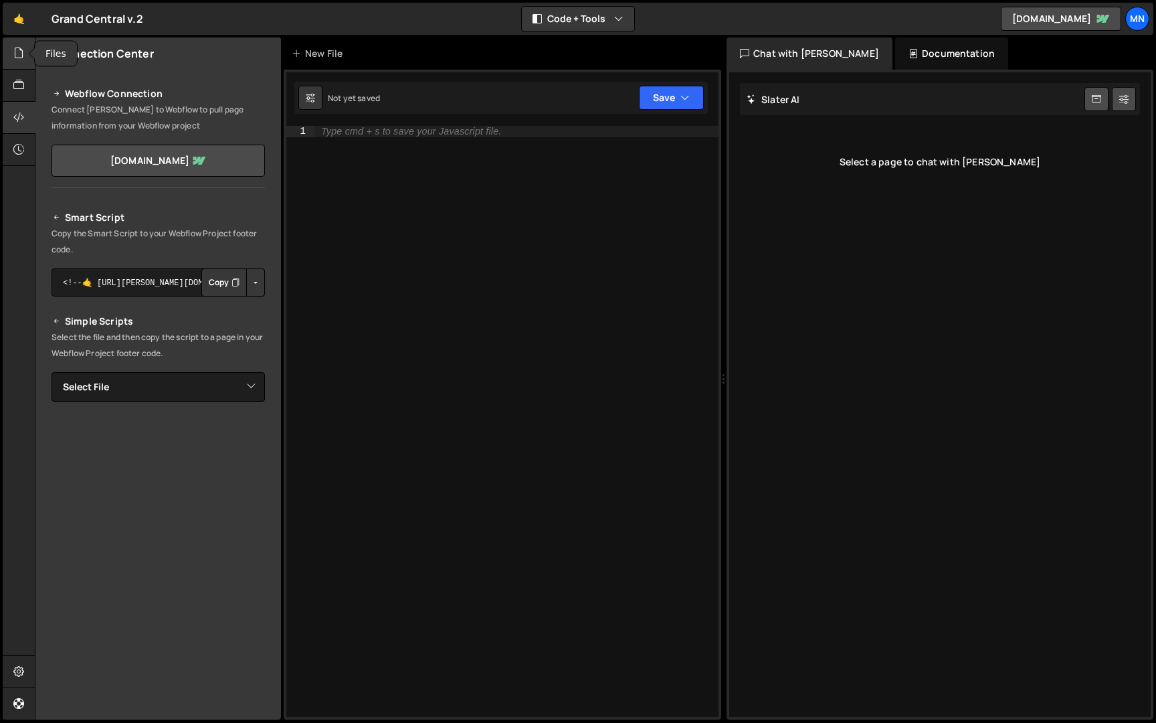
click at [21, 54] on icon at bounding box center [18, 53] width 11 height 15
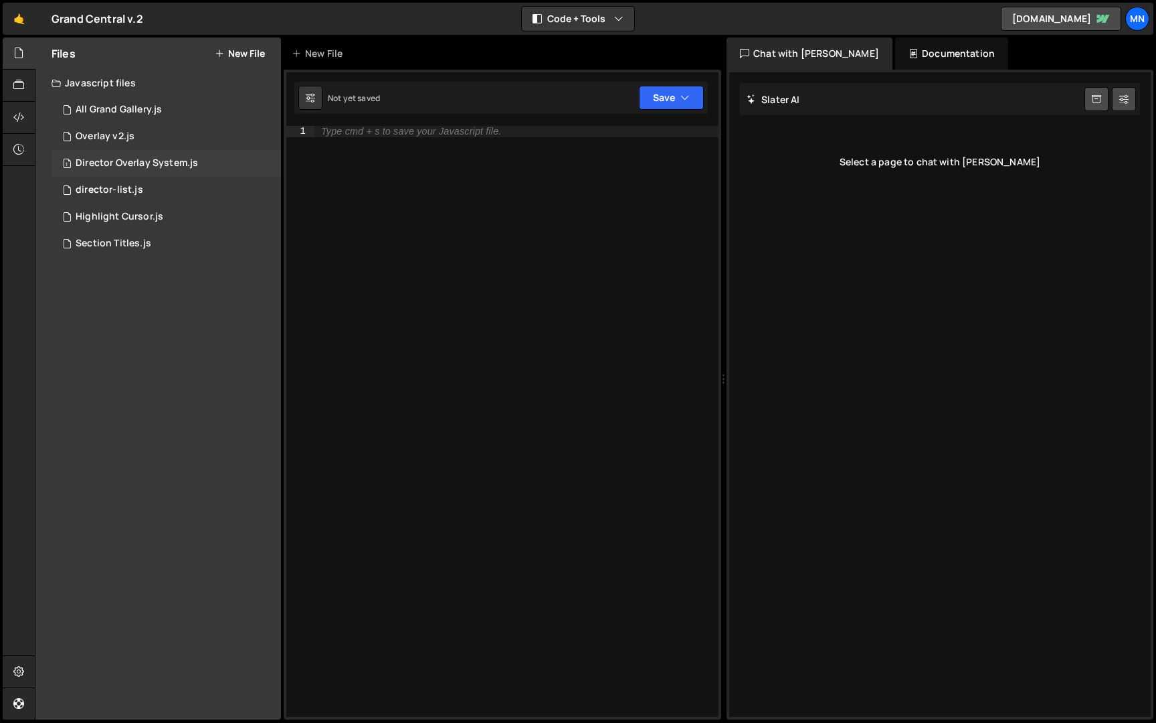
click at [106, 158] on div "Director Overlay System.js" at bounding box center [137, 163] width 122 height 12
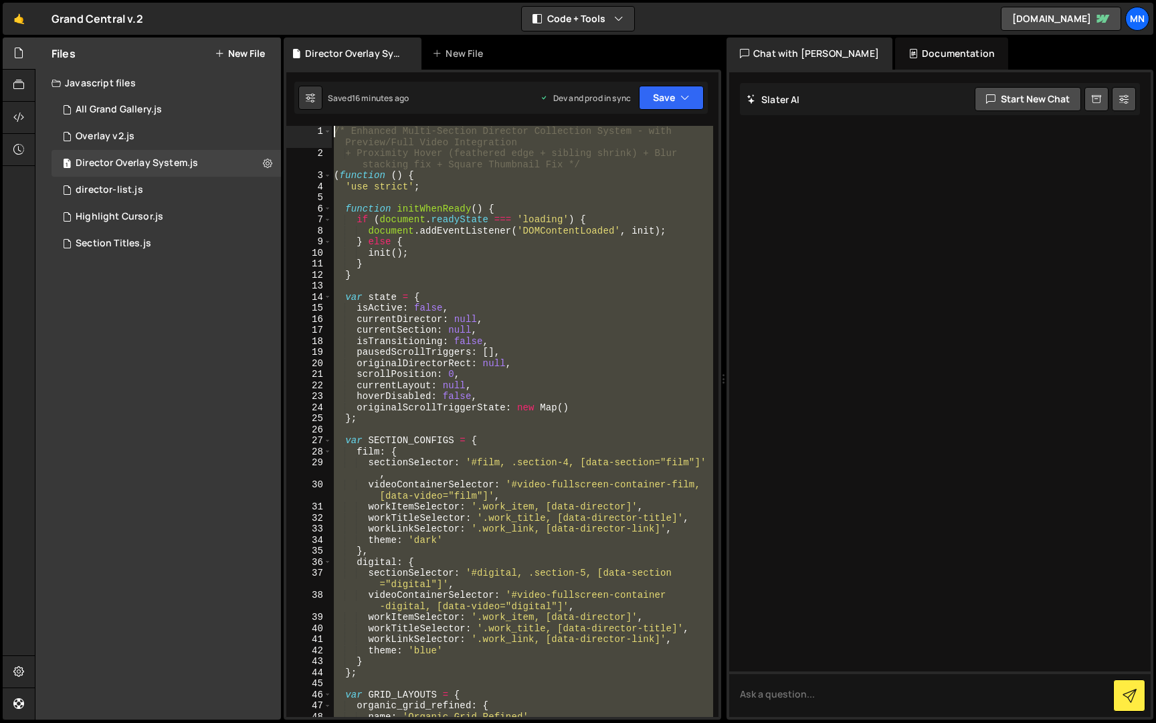
drag, startPoint x: 378, startPoint y: 701, endPoint x: 313, endPoint y: -25, distance: 729.0
click at [313, 0] on html "Projects [GEOGRAPHIC_DATA] Blog [GEOGRAPHIC_DATA] Projects Your Teams Invite te…" at bounding box center [578, 361] width 1156 height 723
paste textarea "})();"
type textarea "})();"
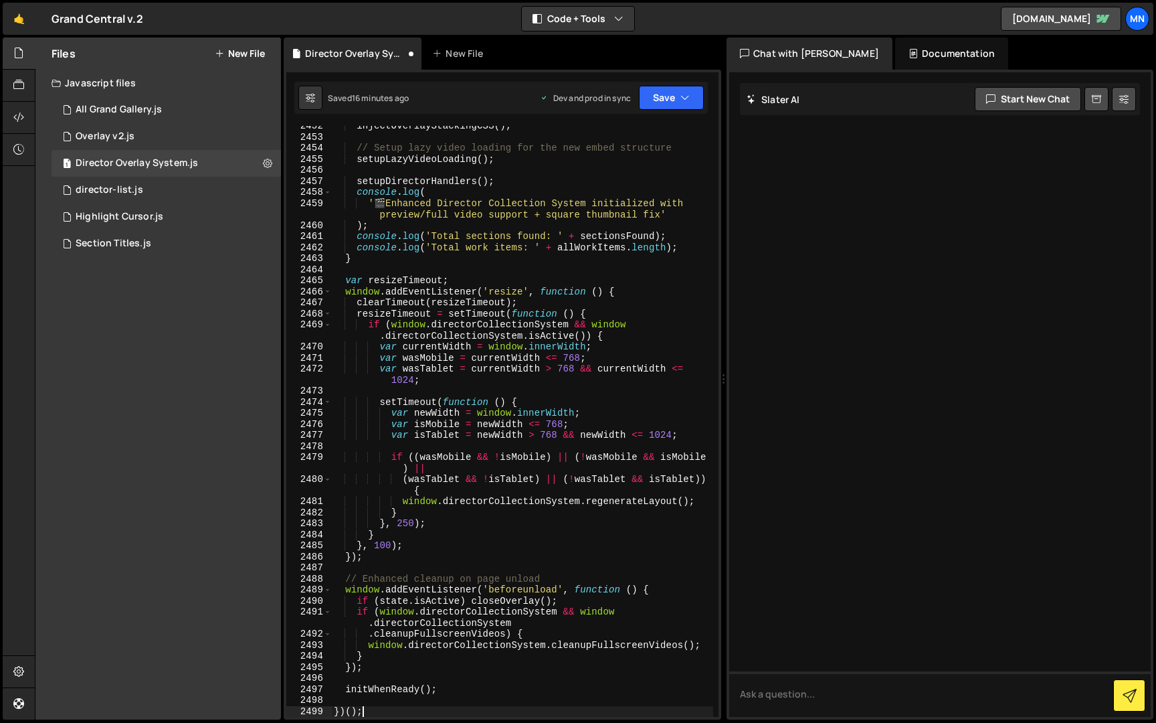
scroll to position [21338, 0]
click at [669, 105] on button "Save" at bounding box center [671, 98] width 65 height 24
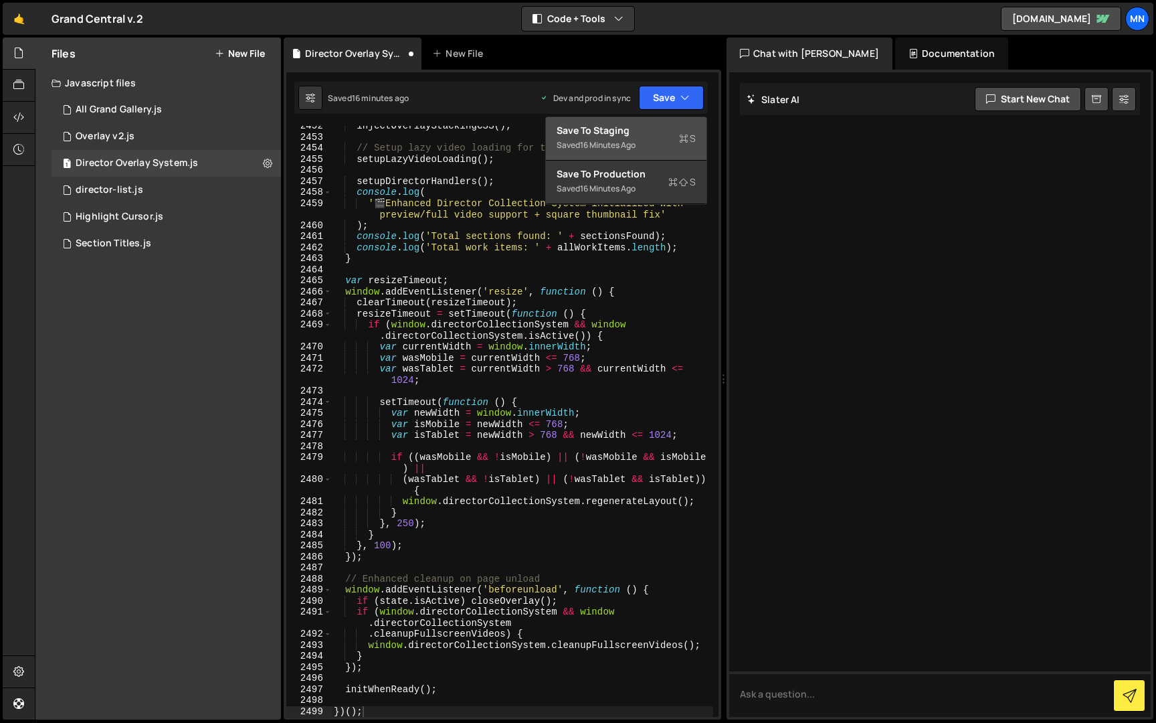
click at [656, 126] on div "Save to Staging S" at bounding box center [626, 130] width 139 height 13
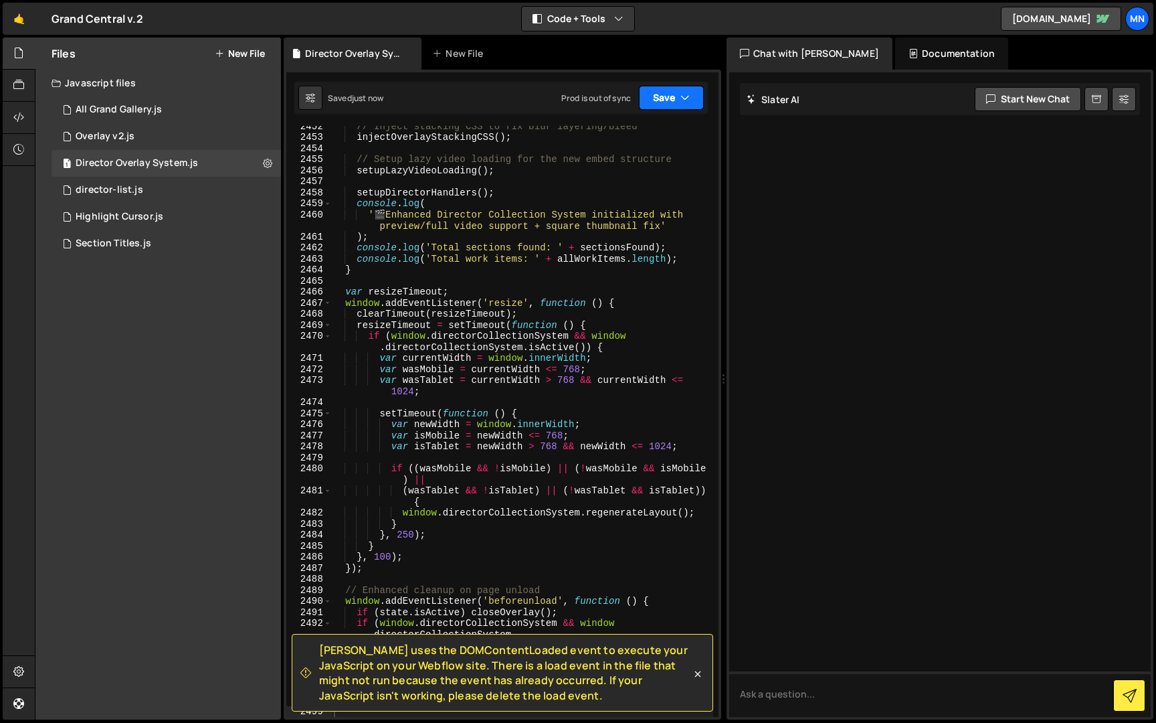
click at [667, 98] on button "Save" at bounding box center [671, 98] width 65 height 24
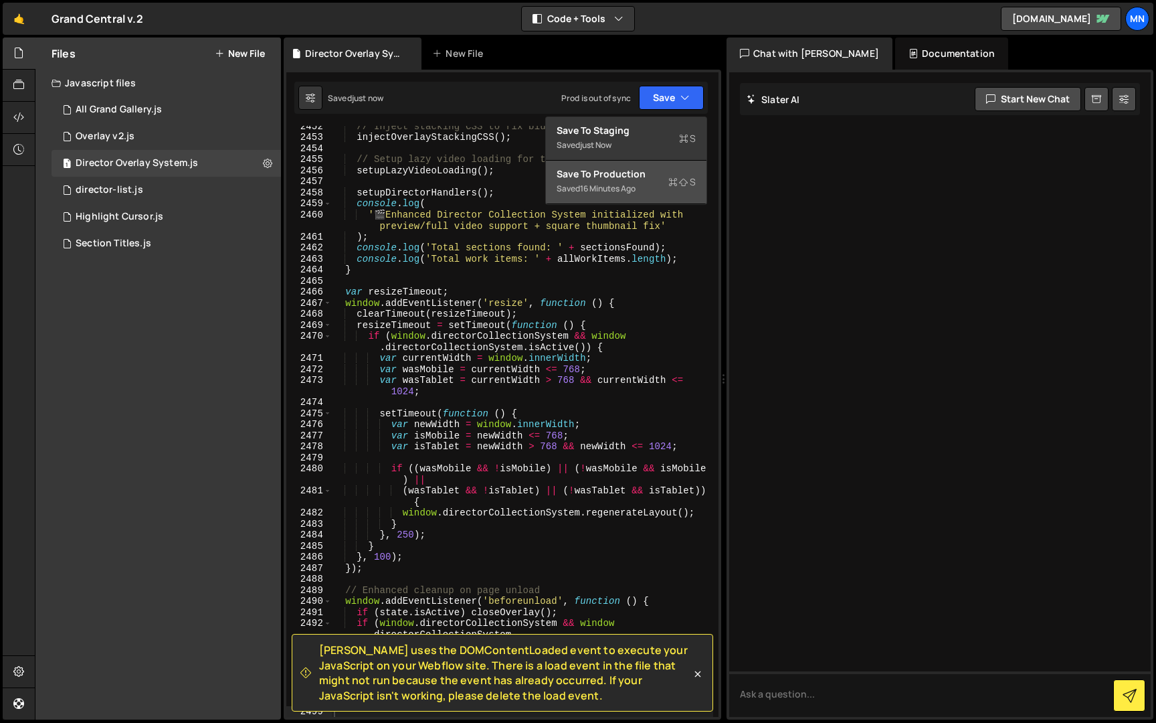
click at [642, 175] on div "Save to Production S" at bounding box center [626, 173] width 139 height 13
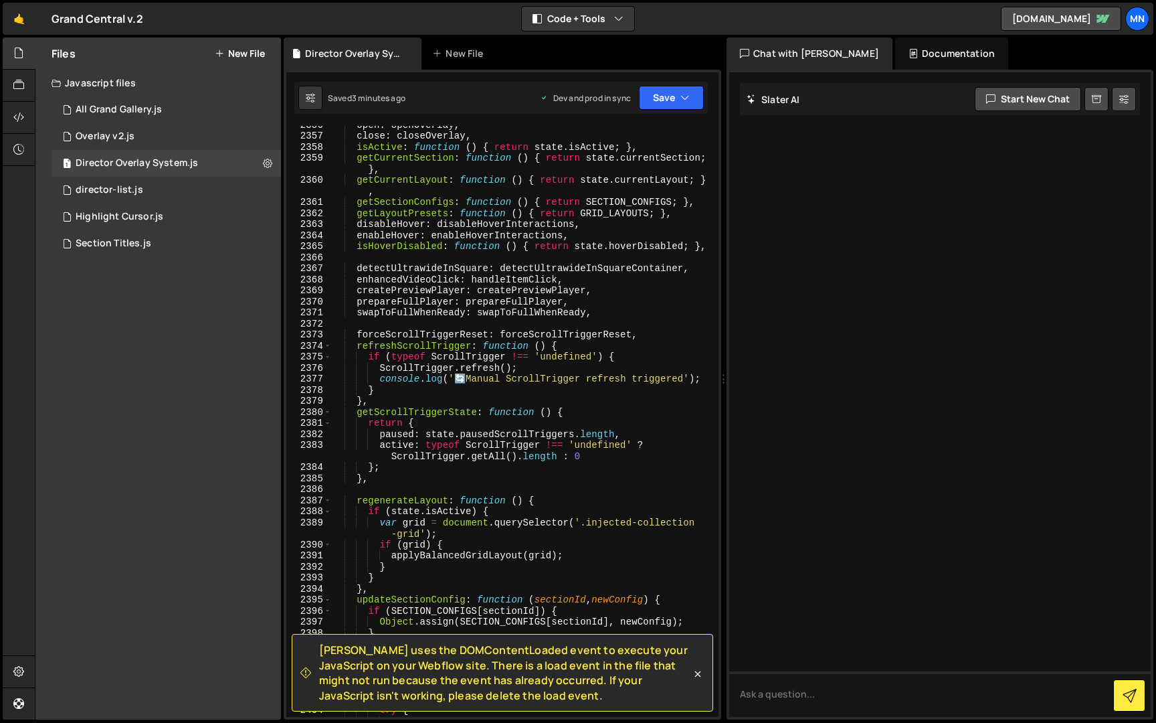
scroll to position [20730, 0]
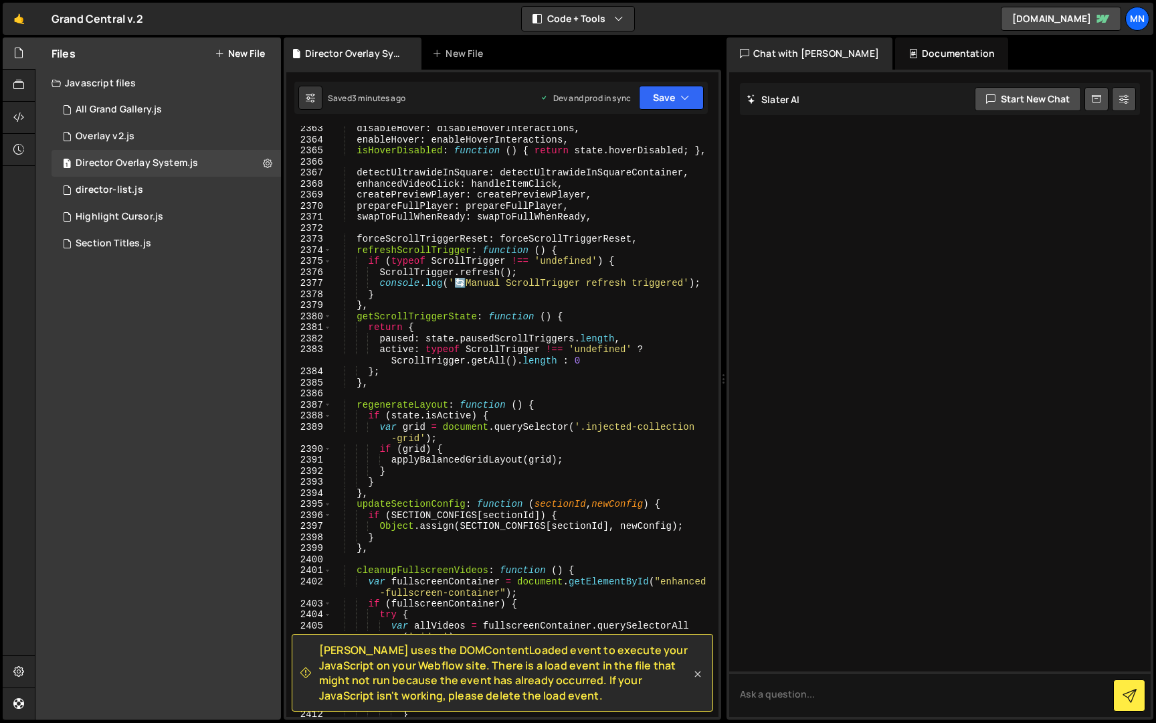
drag, startPoint x: 698, startPoint y: 670, endPoint x: 701, endPoint y: 682, distance: 12.3
click at [699, 670] on icon at bounding box center [697, 673] width 13 height 13
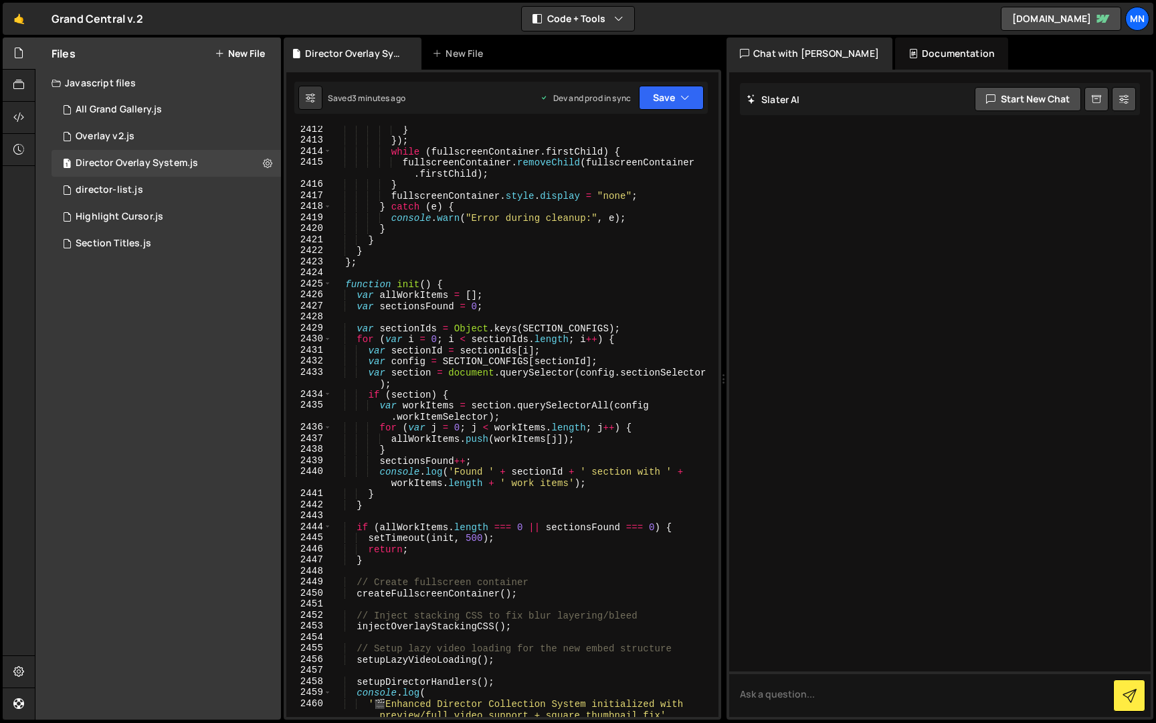
scroll to position [21338, 0]
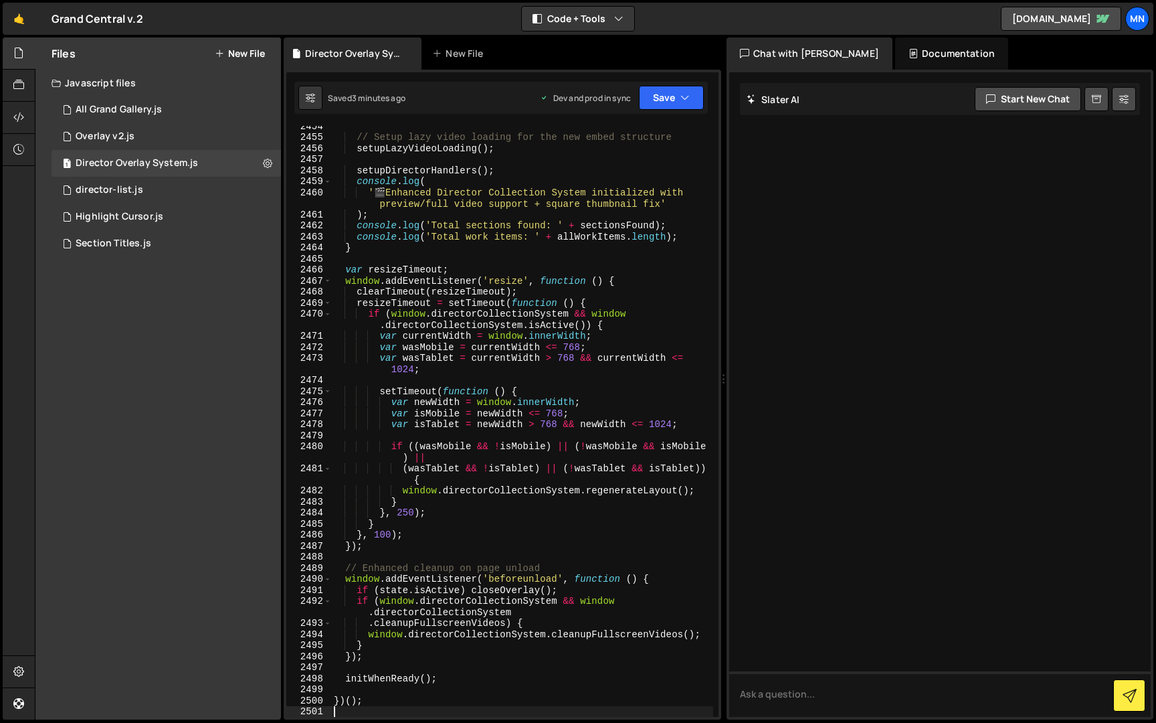
click at [404, 710] on div "// Setup lazy video loading for the new embed structure setupLazyVideoLoading (…" at bounding box center [522, 426] width 382 height 613
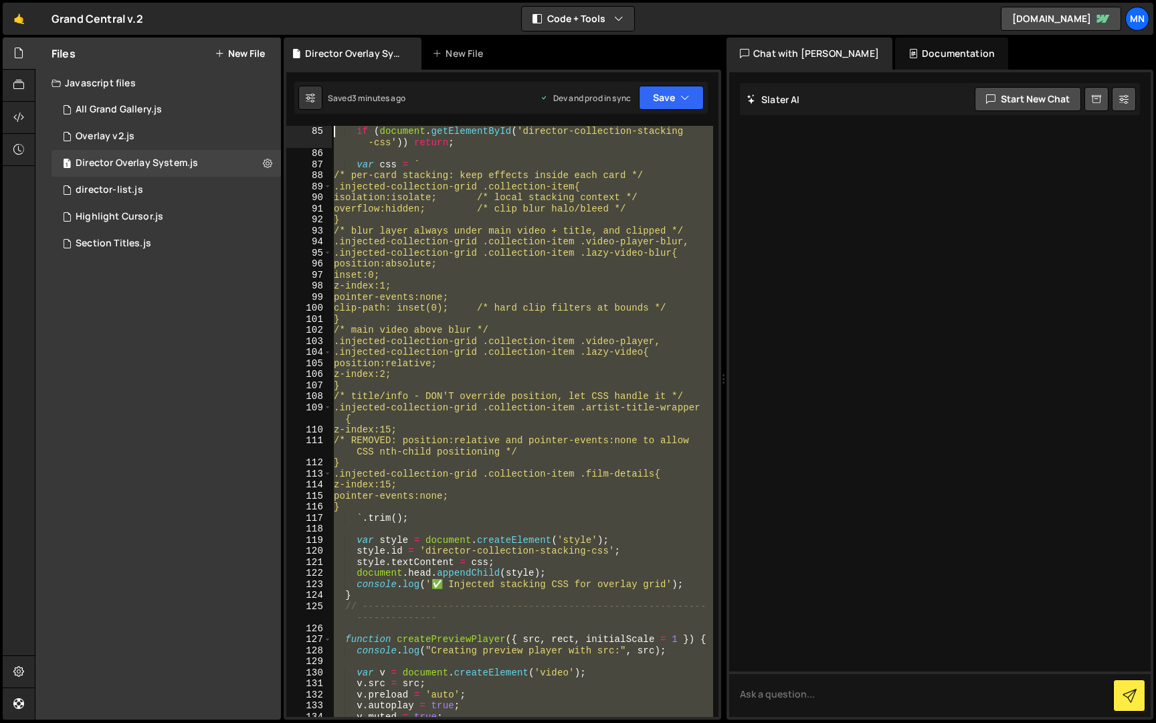
scroll to position [0, 0]
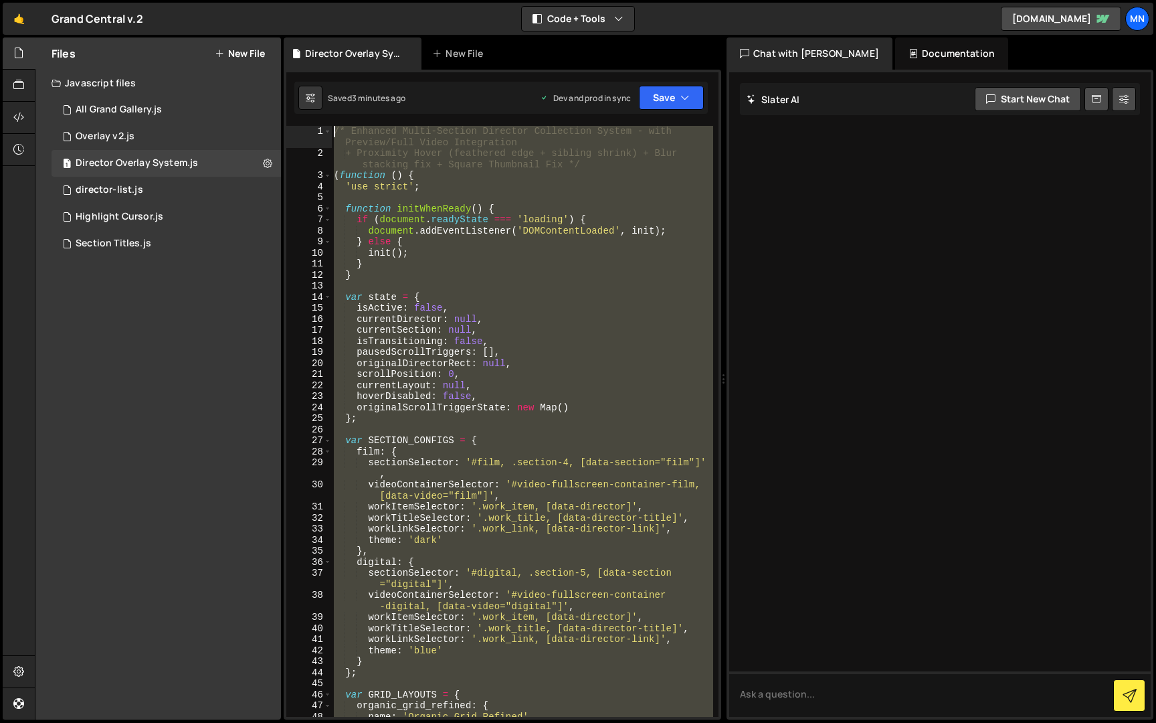
drag, startPoint x: 412, startPoint y: 709, endPoint x: 245, endPoint y: -25, distance: 752.9
click at [245, 0] on html "Projects [GEOGRAPHIC_DATA] Blog [GEOGRAPHIC_DATA] Projects Your Teams Invite te…" at bounding box center [578, 361] width 1156 height 723
paste textarea "})();"
type textarea "})();"
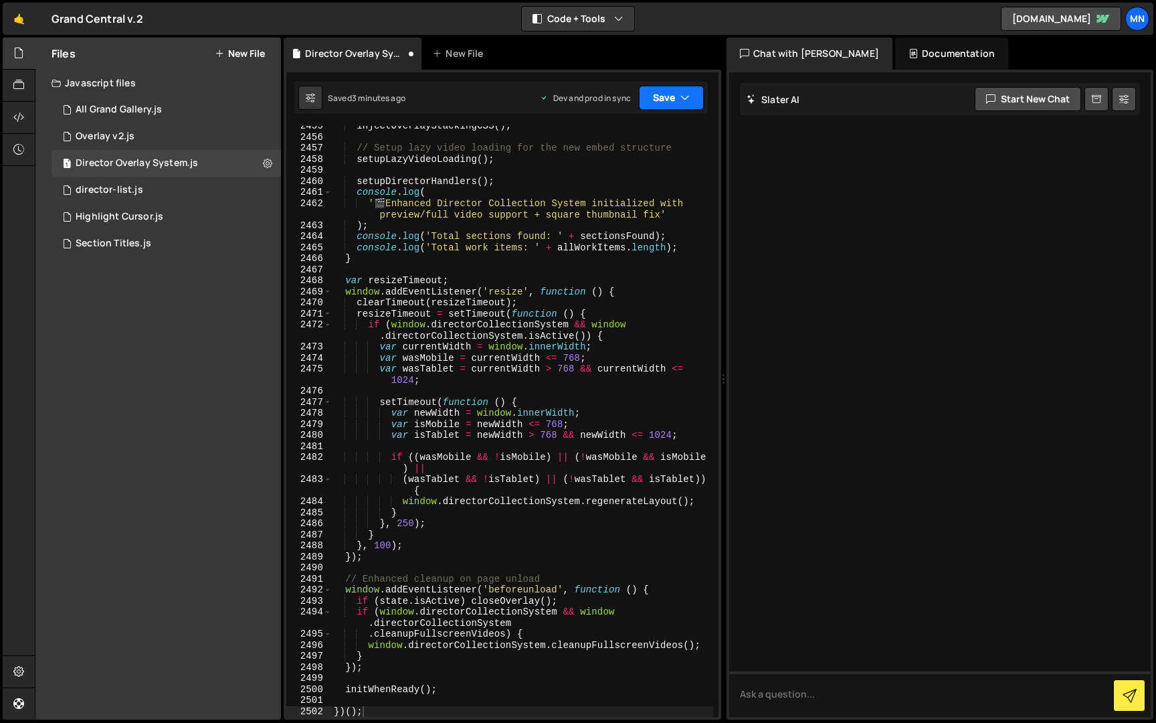
click at [666, 91] on button "Save" at bounding box center [671, 98] width 65 height 24
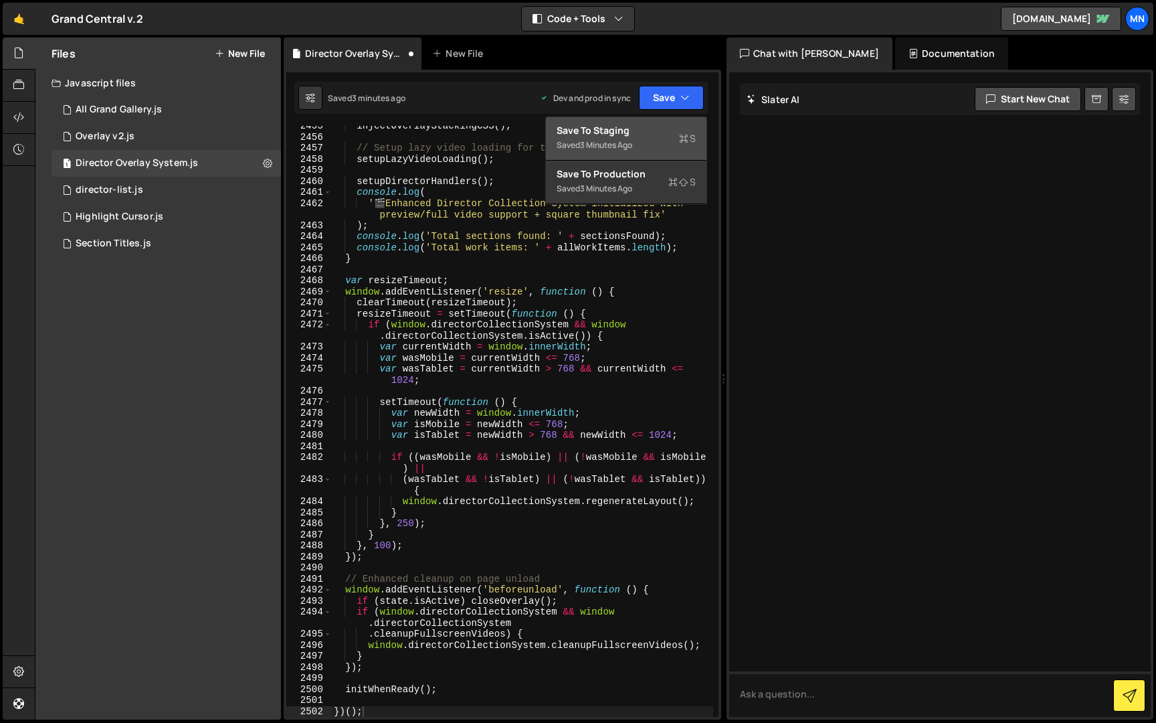
click at [643, 139] on div "Saved 3 minutes ago" at bounding box center [626, 145] width 139 height 16
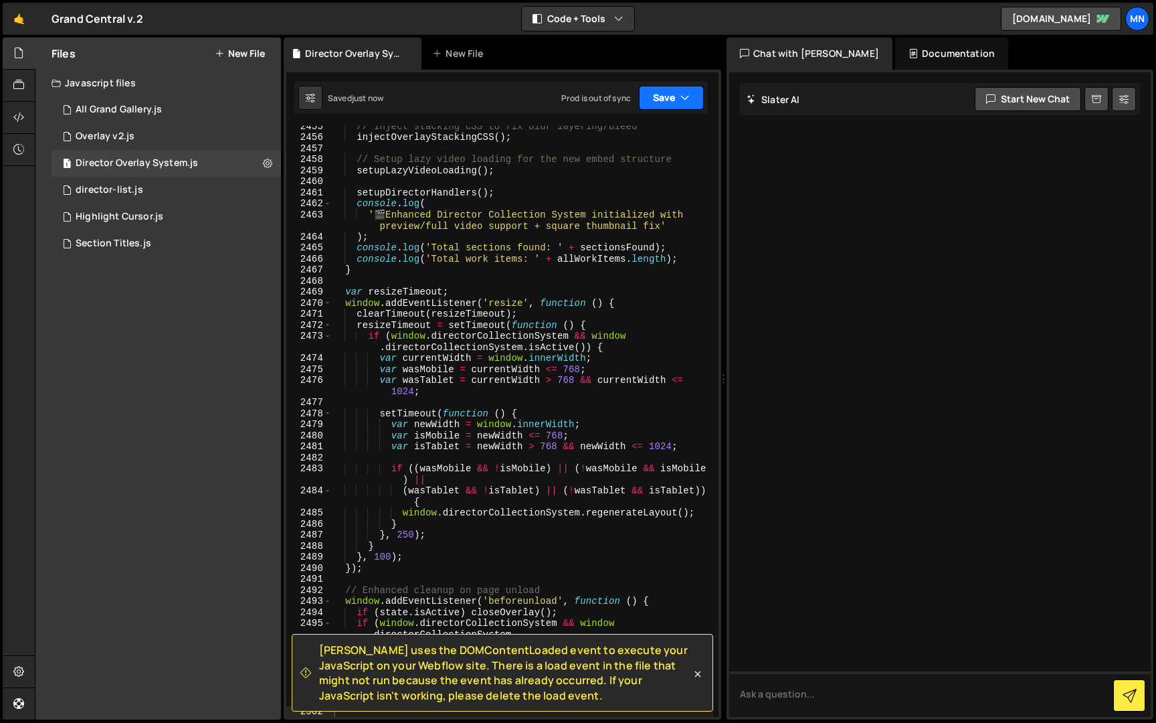
click at [676, 95] on button "Save" at bounding box center [671, 98] width 65 height 24
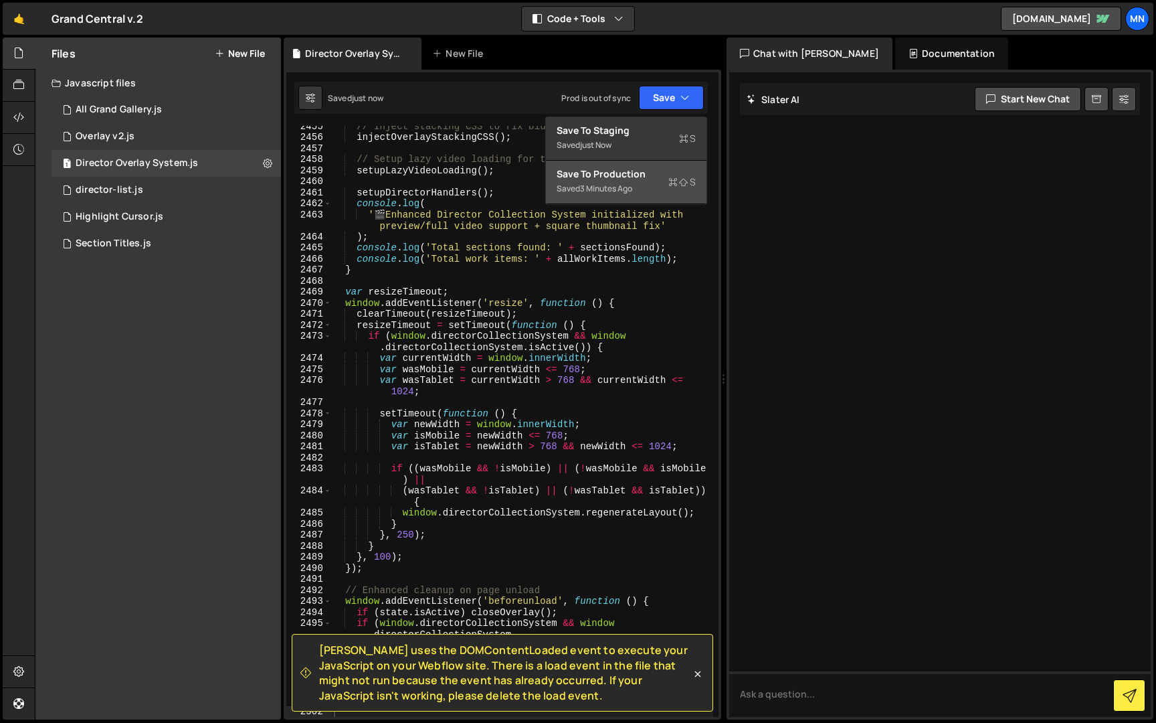
click at [644, 184] on div "Saved 3 minutes ago" at bounding box center [626, 189] width 139 height 16
